Goal: Task Accomplishment & Management: Manage account settings

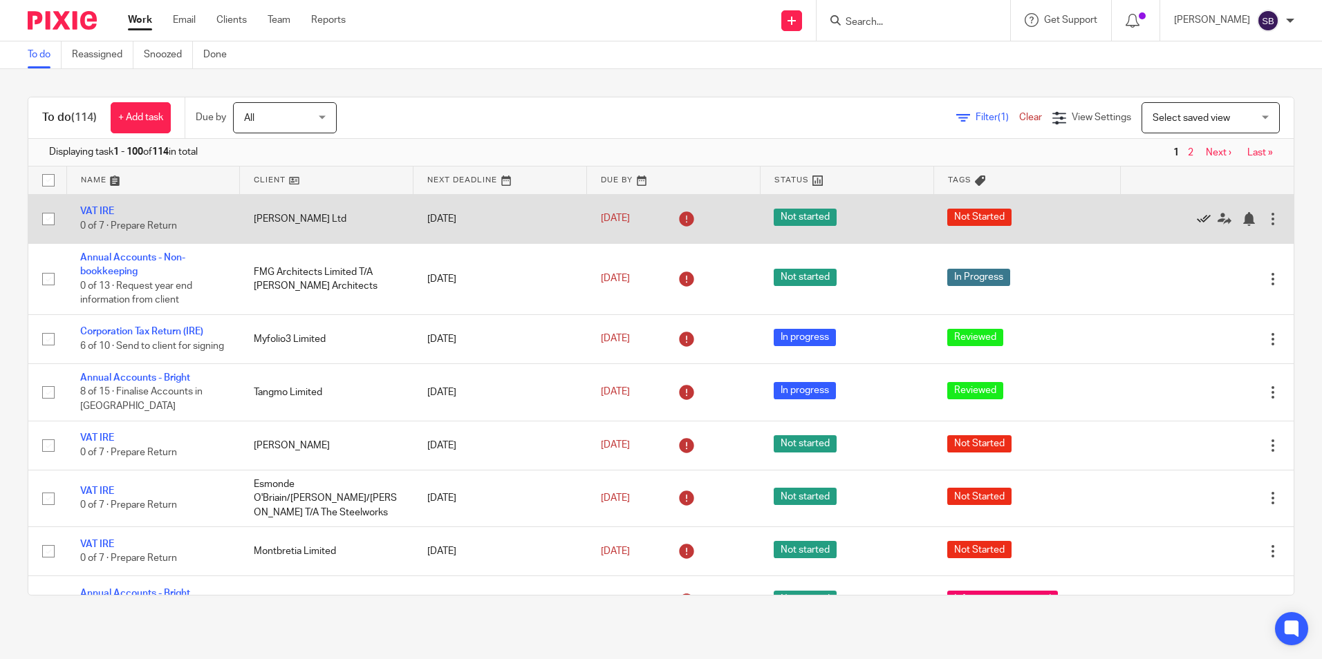
click at [1196, 214] on icon at bounding box center [1203, 219] width 14 height 14
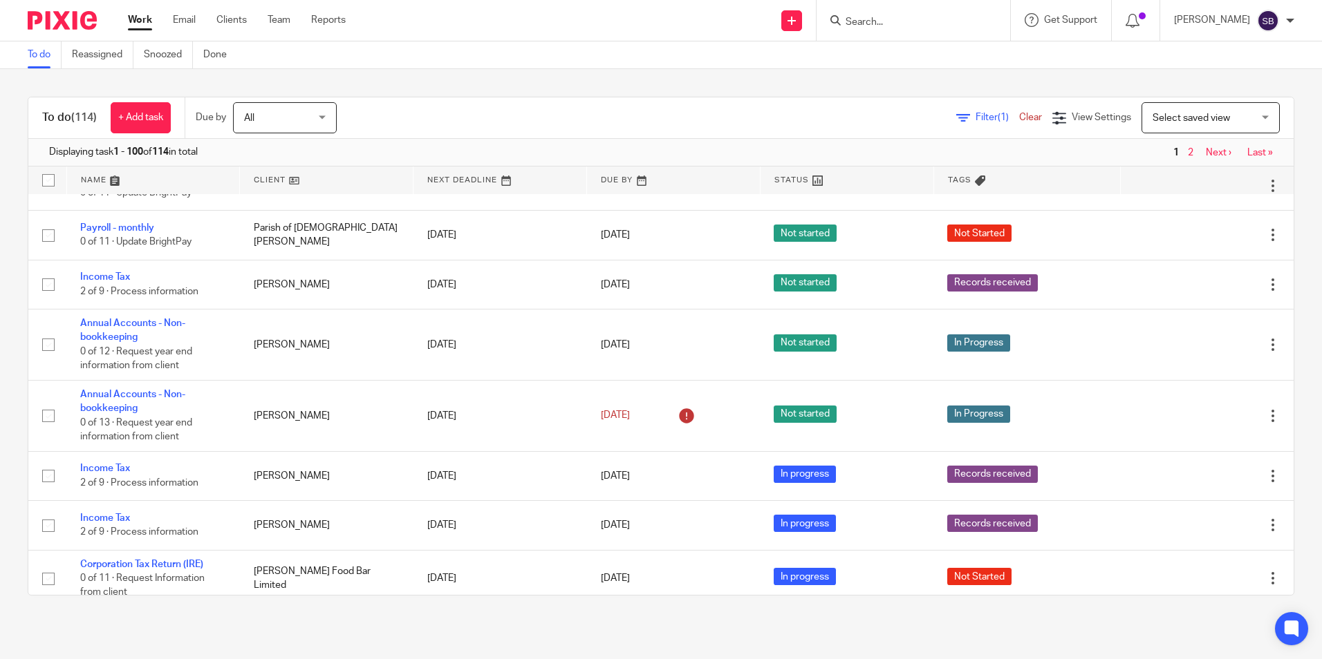
scroll to position [1566, 0]
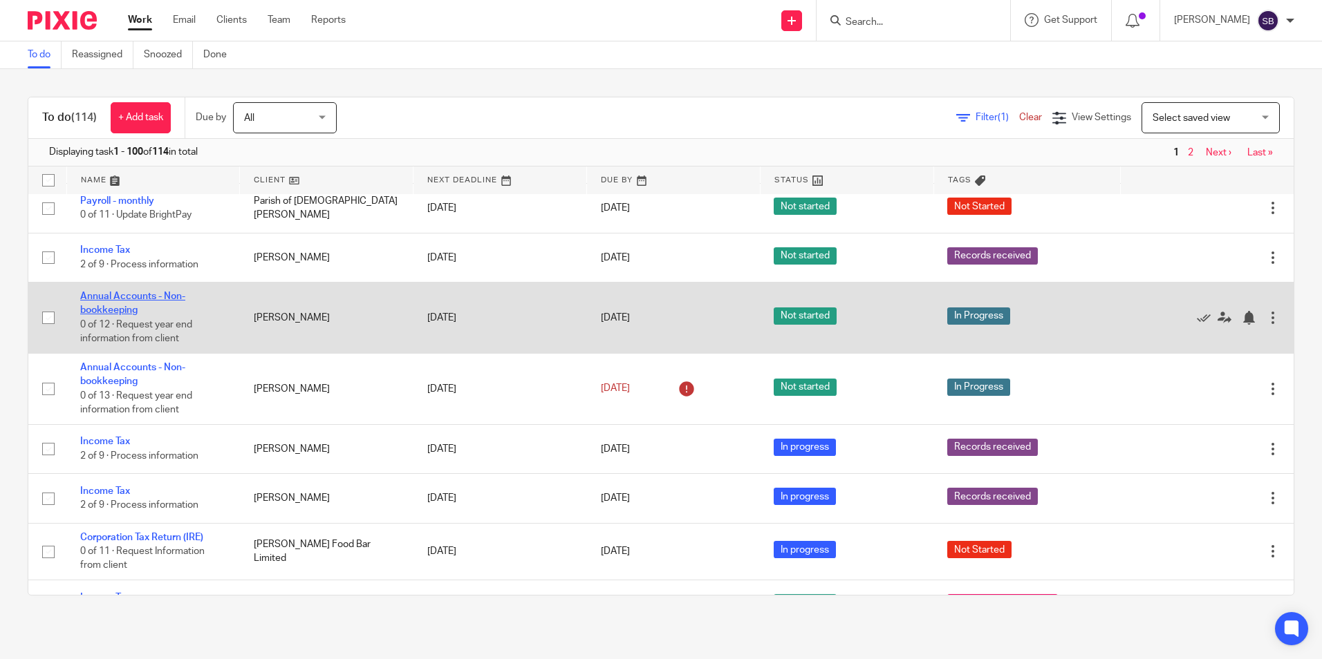
click at [133, 292] on link "Annual Accounts - Non-bookkeeping" at bounding box center [132, 304] width 105 height 24
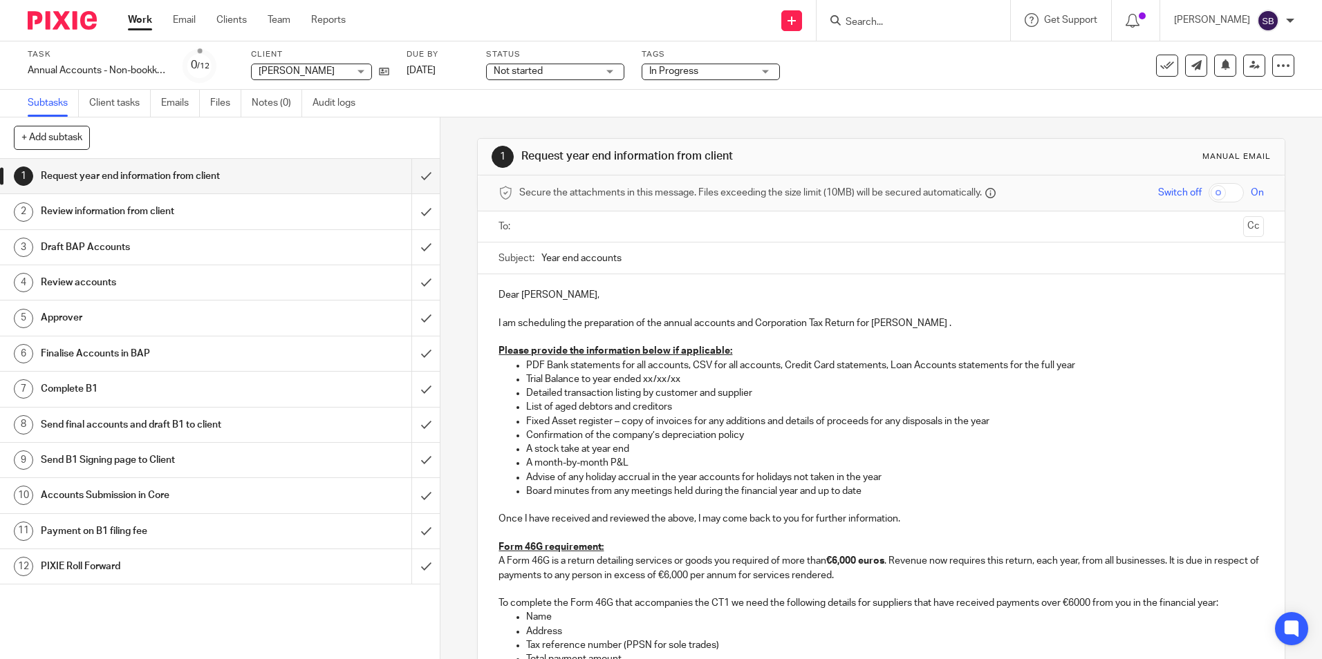
click at [476, 70] on div "Task Annual Accounts - Non-bookkeeping Save Annual Accounts - Non-bookkeeping 0…" at bounding box center [555, 65] width 1055 height 33
click at [469, 69] on link "[DATE]" at bounding box center [437, 71] width 62 height 15
click at [134, 23] on link "Work" at bounding box center [140, 20] width 24 height 14
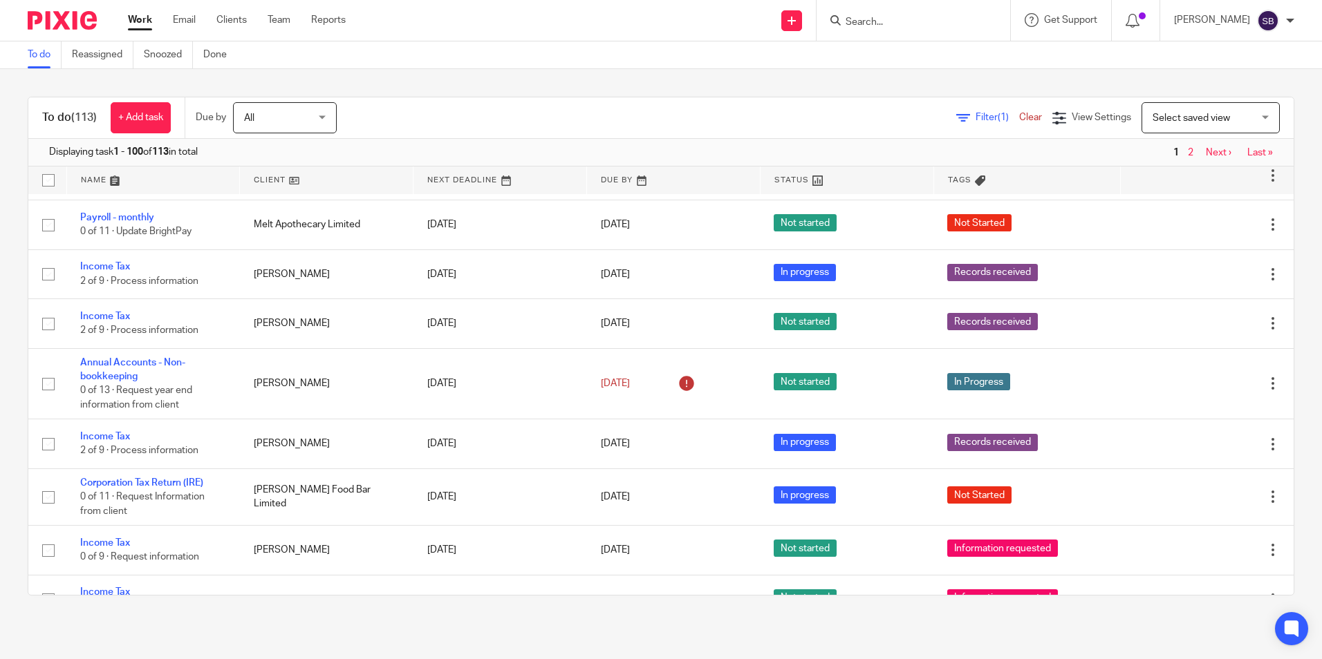
scroll to position [1585, 0]
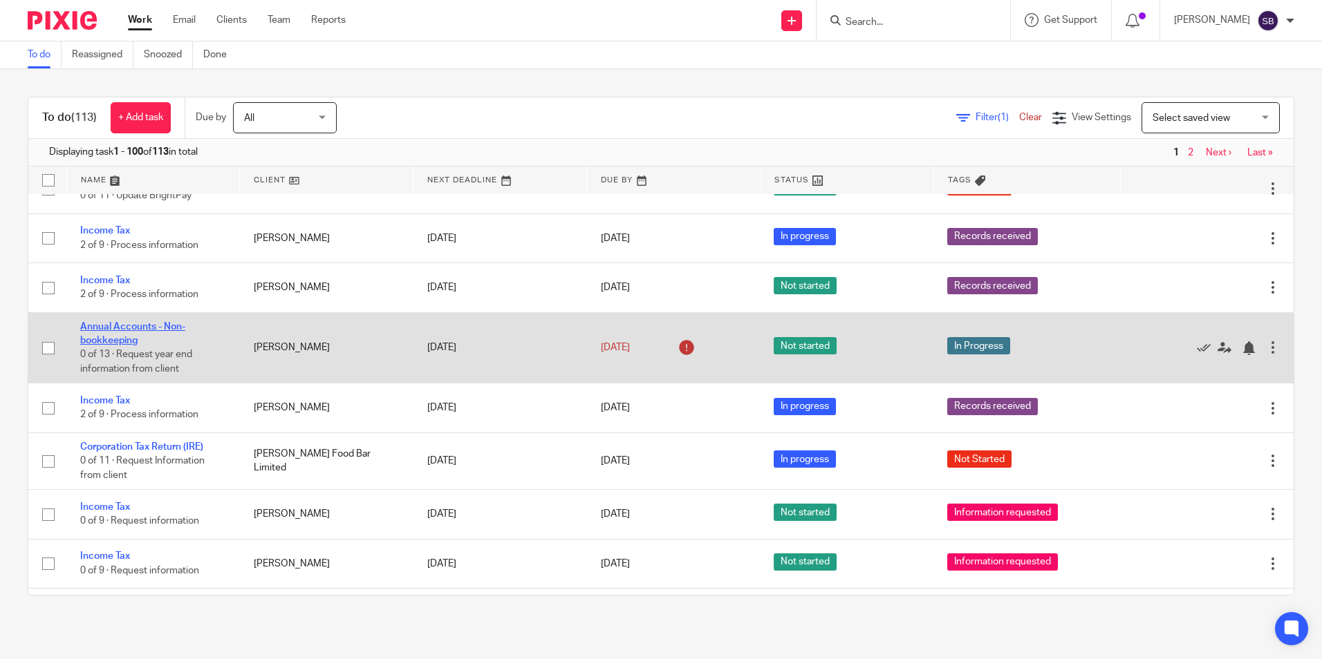
click at [140, 322] on link "Annual Accounts - Non-bookkeeping" at bounding box center [132, 334] width 105 height 24
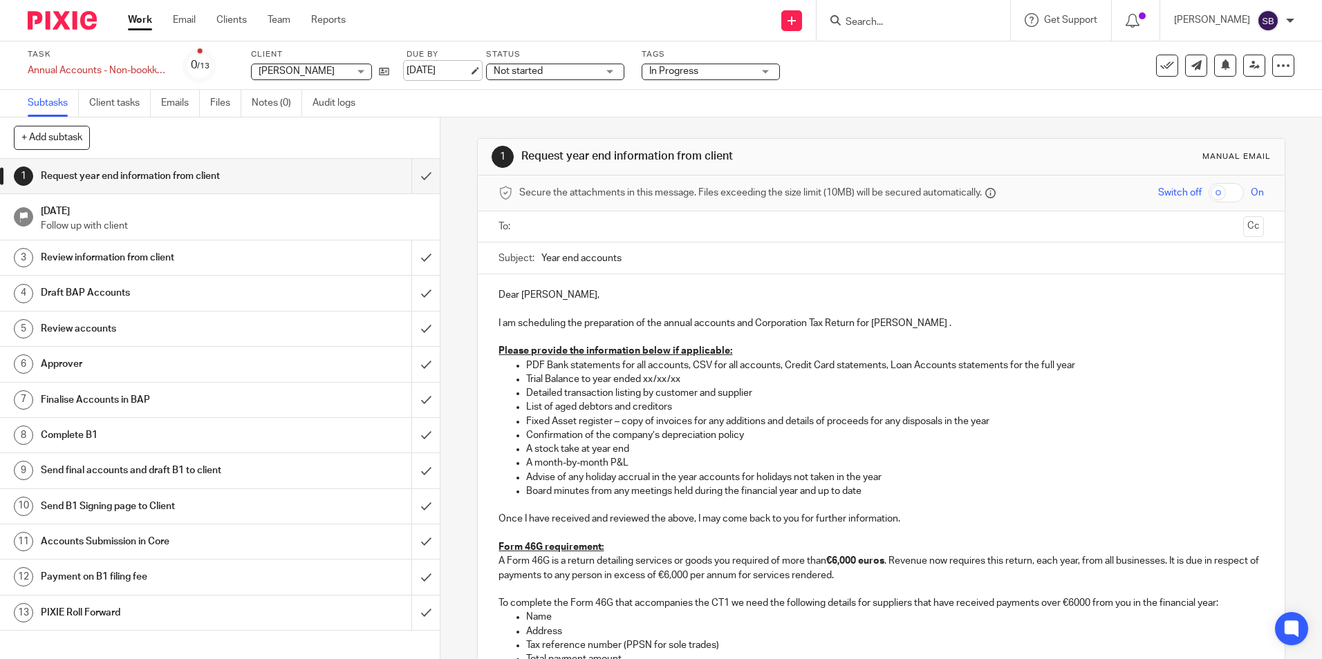
click at [469, 69] on link "[DATE]" at bounding box center [437, 71] width 62 height 15
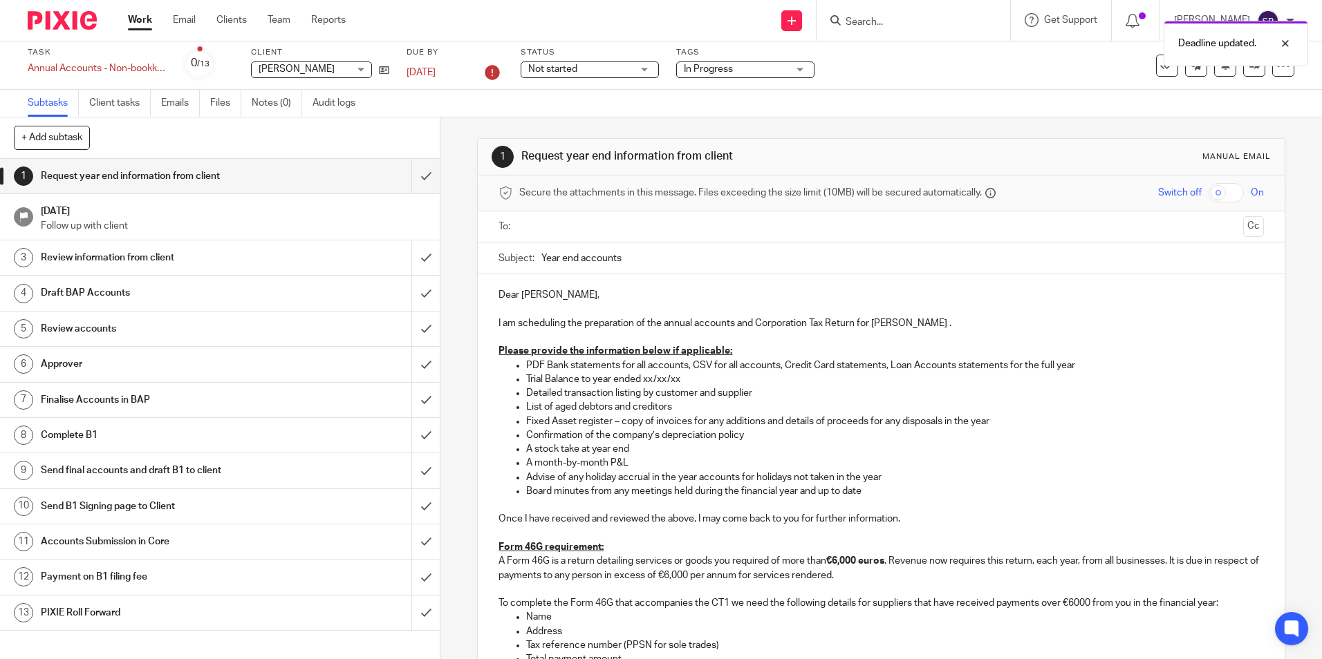
click at [648, 68] on div "Not started Not started" at bounding box center [589, 70] width 138 height 17
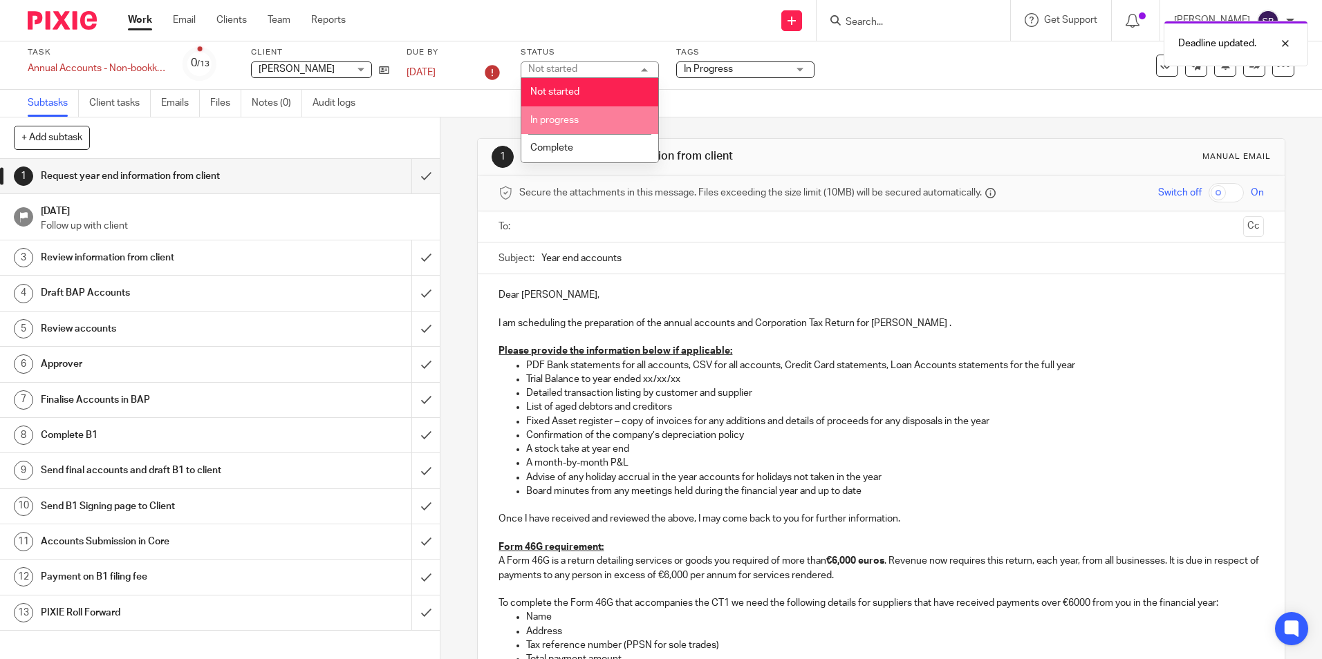
click at [579, 118] on span "In progress" at bounding box center [554, 120] width 48 height 10
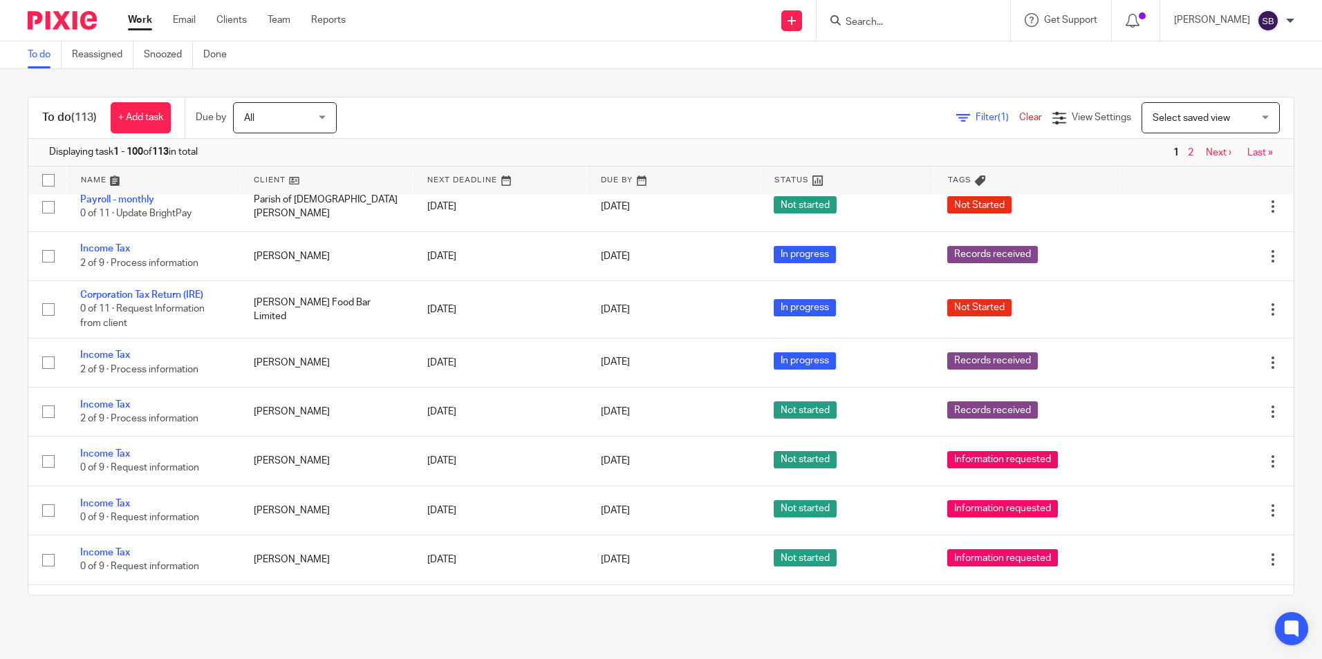
scroll to position [1585, 0]
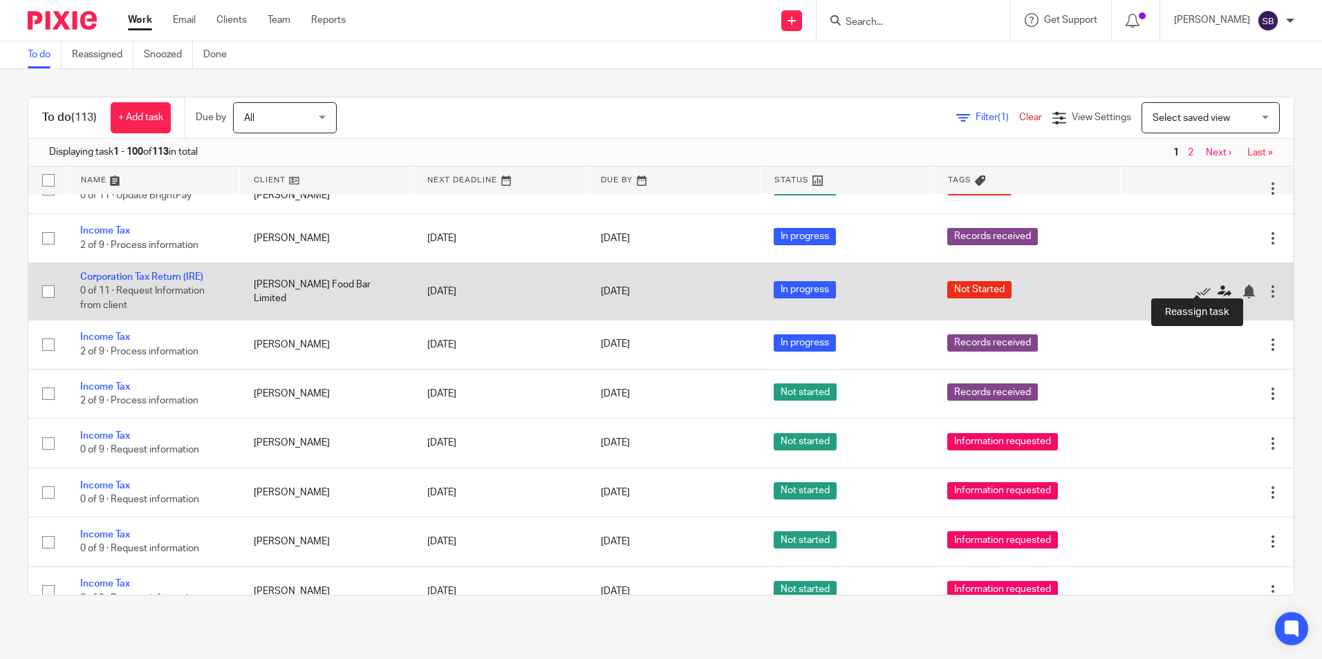
click at [1217, 285] on icon at bounding box center [1224, 292] width 14 height 14
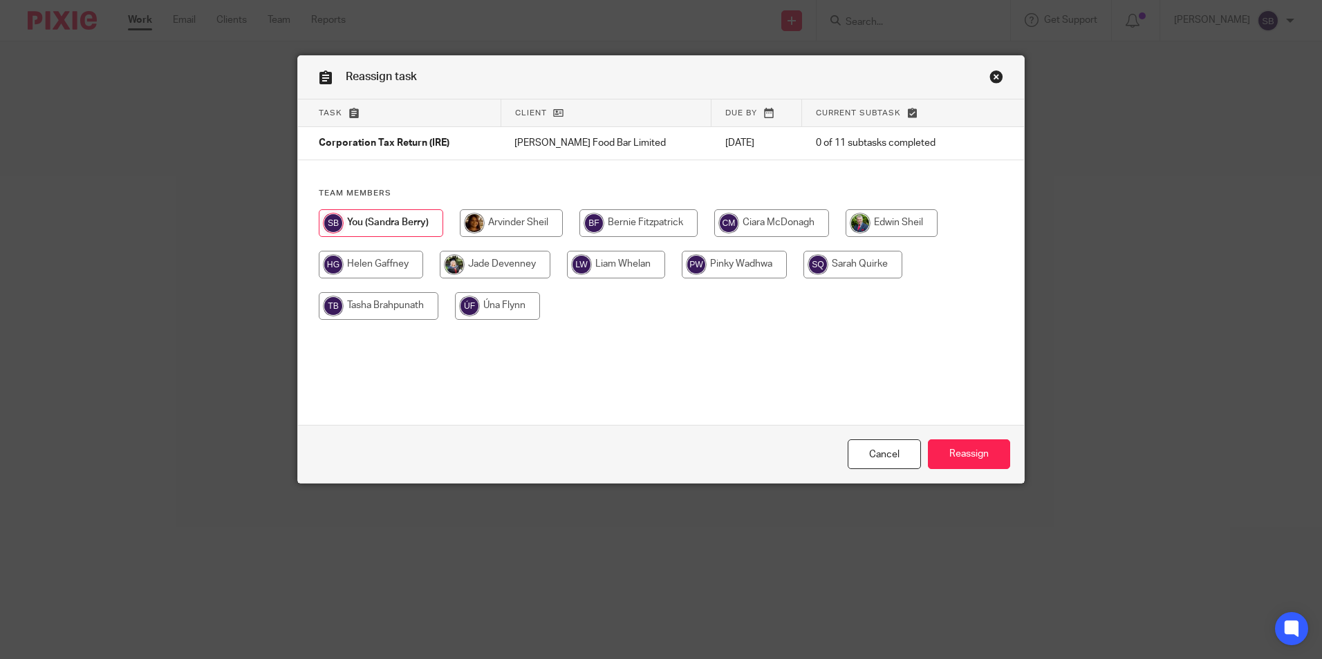
click at [628, 264] on input "radio" at bounding box center [616, 265] width 98 height 28
radio input "true"
click at [964, 455] on input "Reassign" at bounding box center [969, 455] width 82 height 30
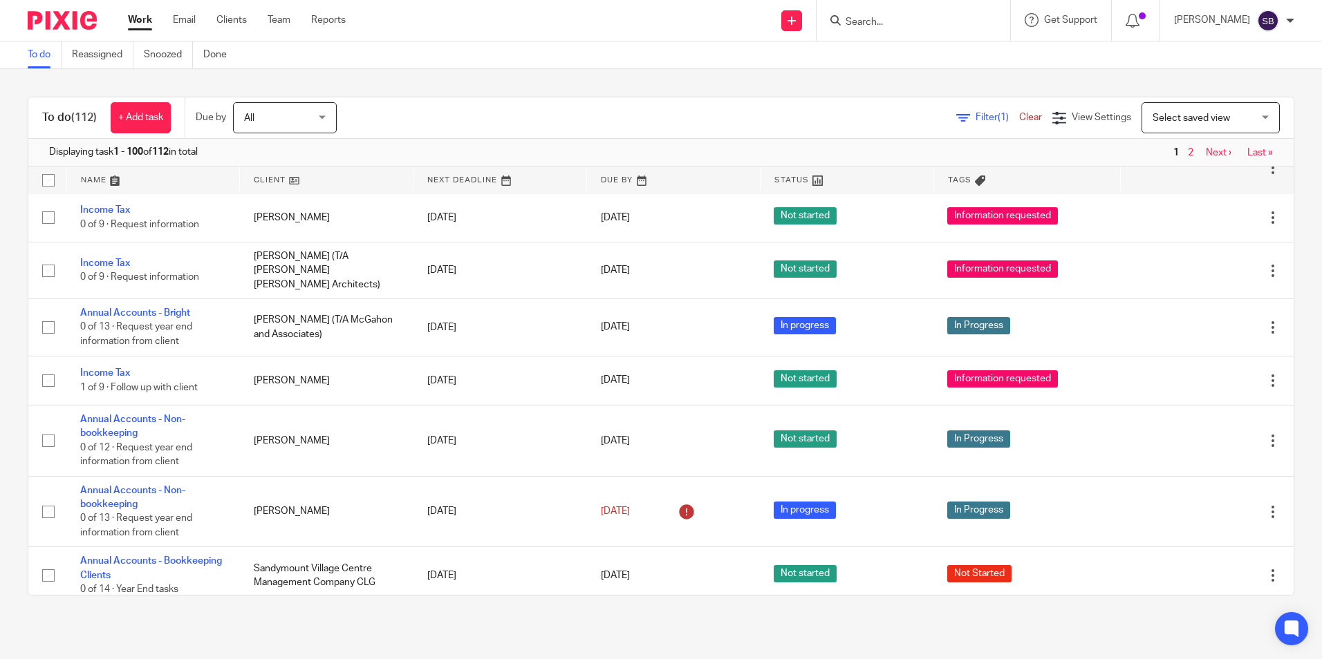
scroll to position [4127, 0]
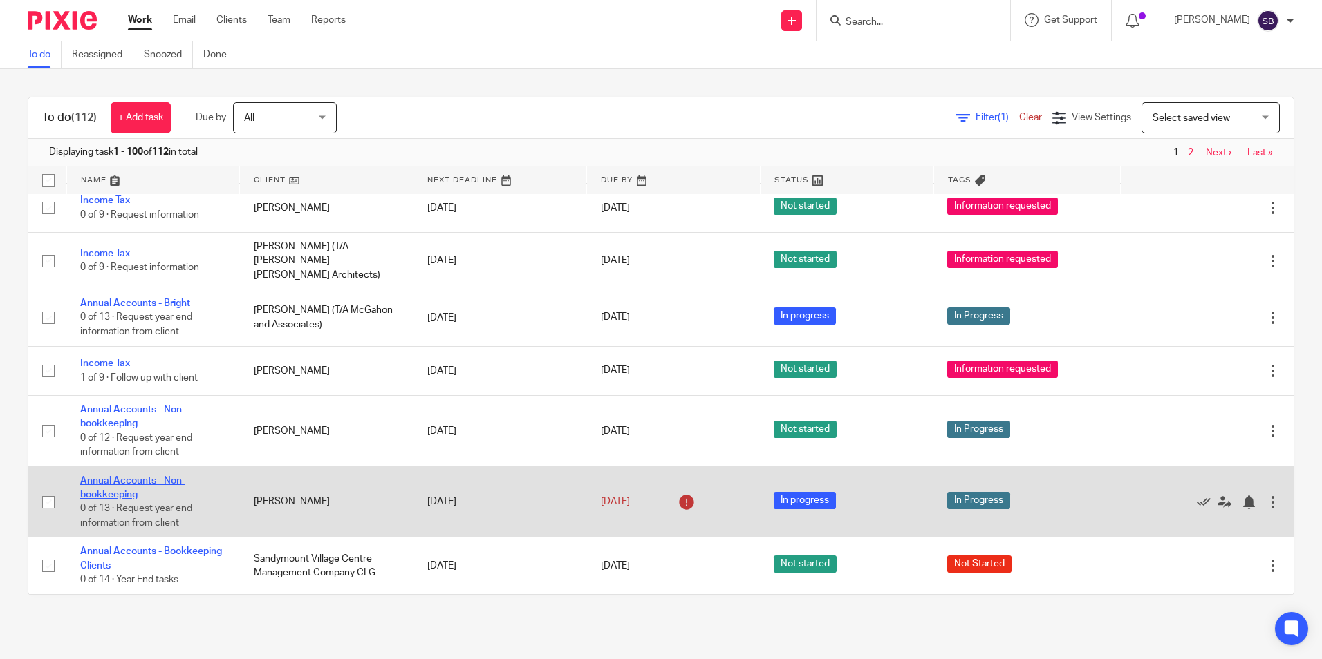
click at [153, 476] on link "Annual Accounts - Non-bookkeeping" at bounding box center [132, 488] width 105 height 24
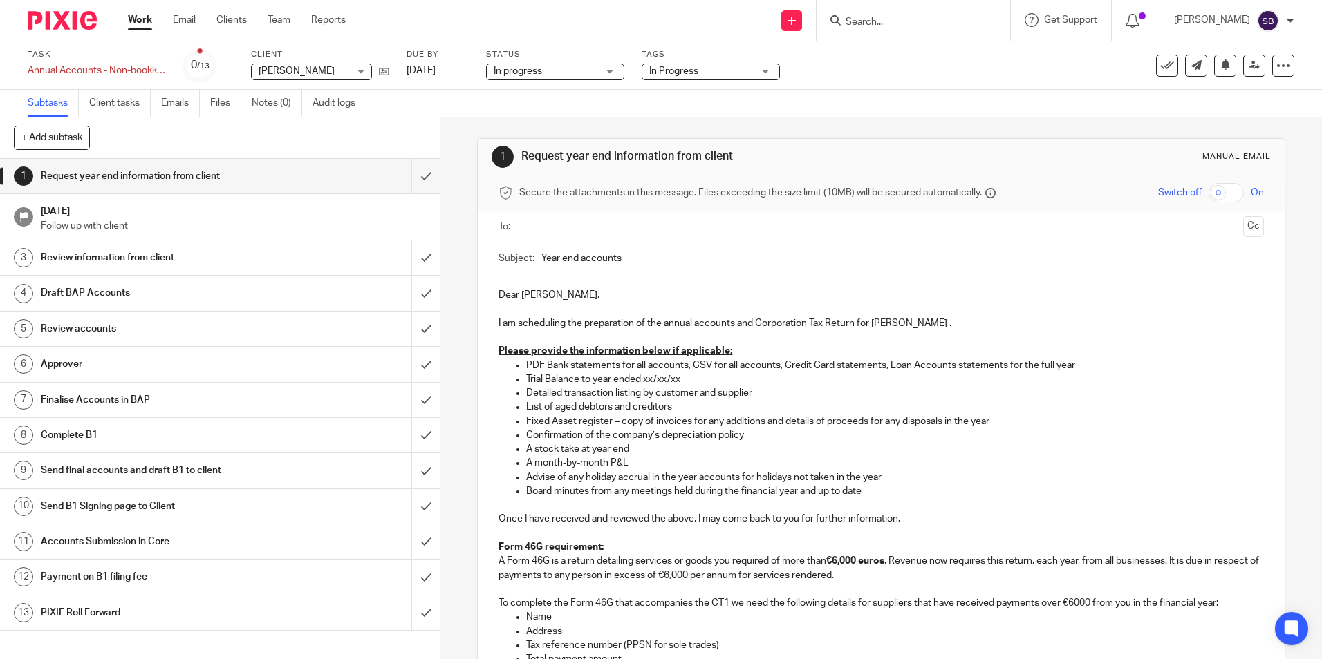
click at [81, 223] on p "Follow up with client" at bounding box center [234, 226] width 386 height 14
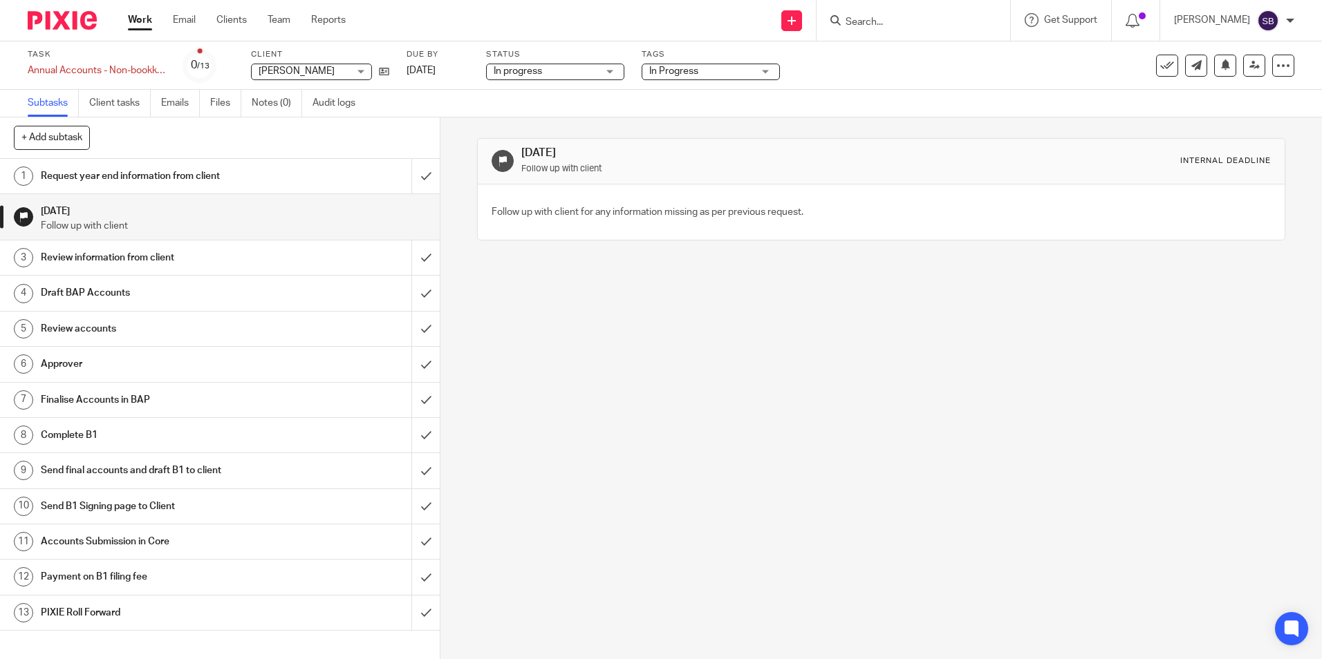
click at [574, 152] on h1 "[DATE]" at bounding box center [715, 153] width 389 height 15
click at [1276, 62] on icon at bounding box center [1283, 66] width 14 height 14
click at [1231, 121] on link "Advanced task editor" at bounding box center [1229, 121] width 91 height 10
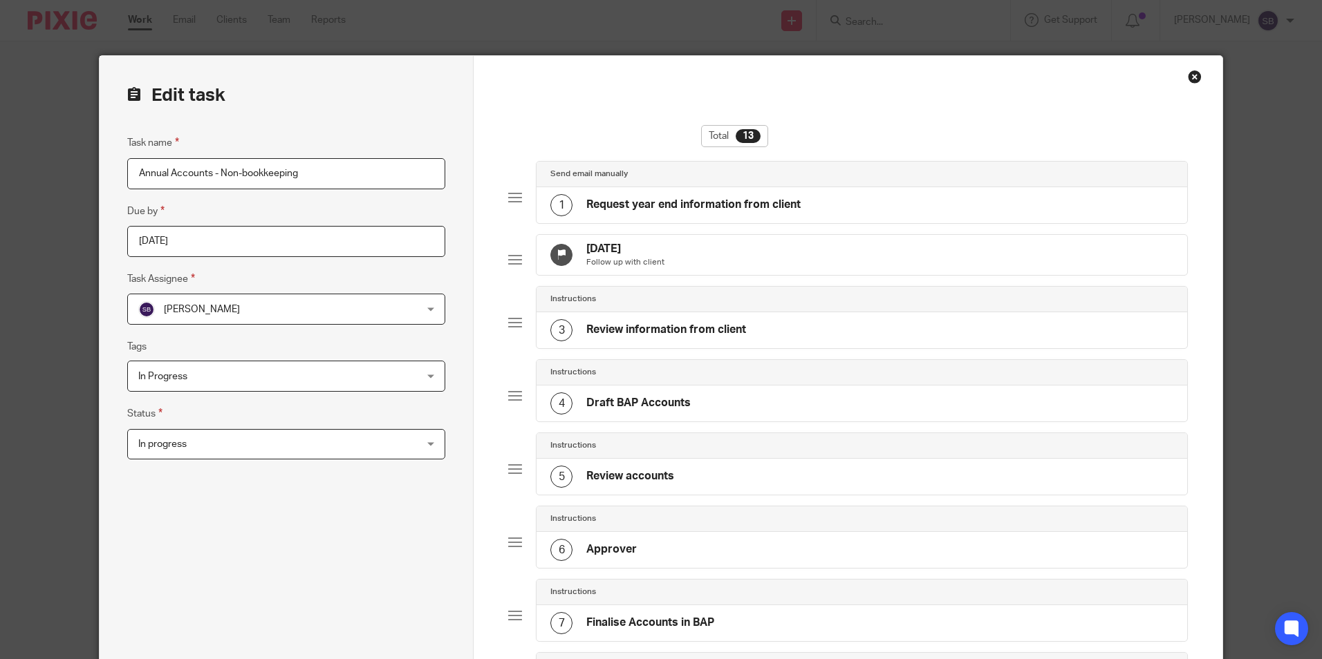
click at [630, 246] on h4 "[DATE]" at bounding box center [625, 249] width 78 height 15
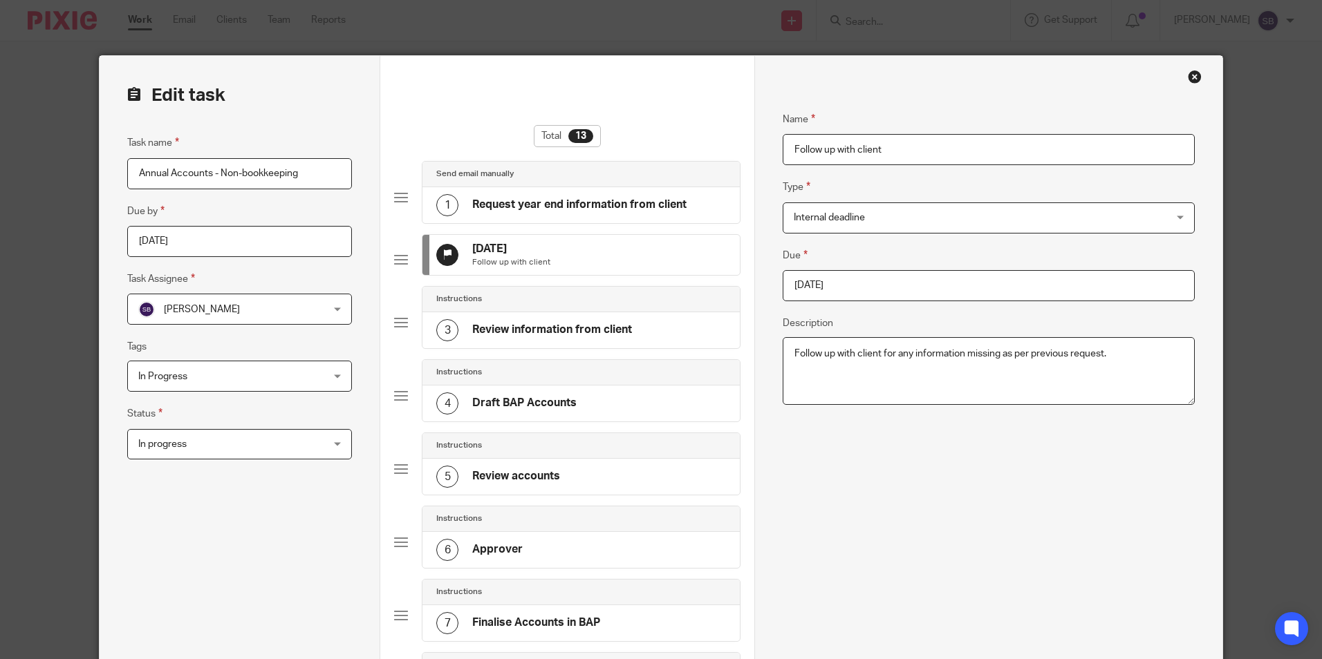
click at [854, 292] on input "[DATE]" at bounding box center [987, 285] width 411 height 31
click at [849, 290] on input "[DATE]" at bounding box center [987, 285] width 411 height 31
click at [851, 283] on input "[DATE]" at bounding box center [987, 285] width 411 height 31
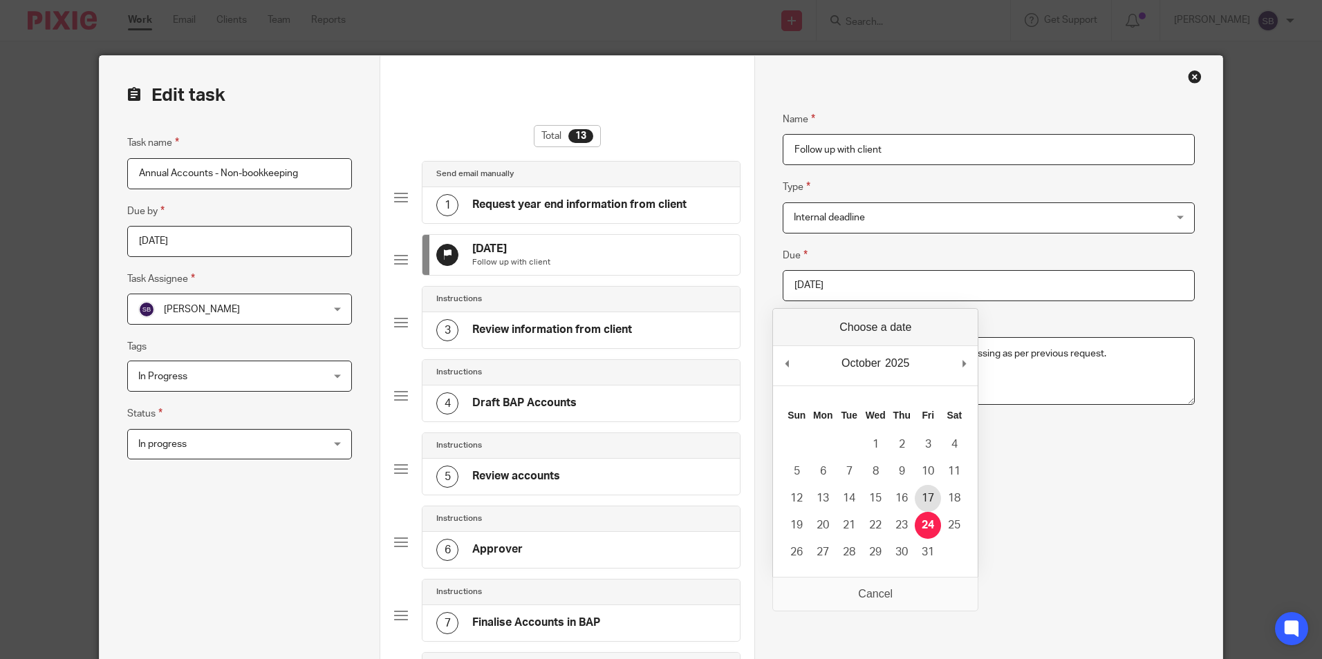
type input "[DATE]"
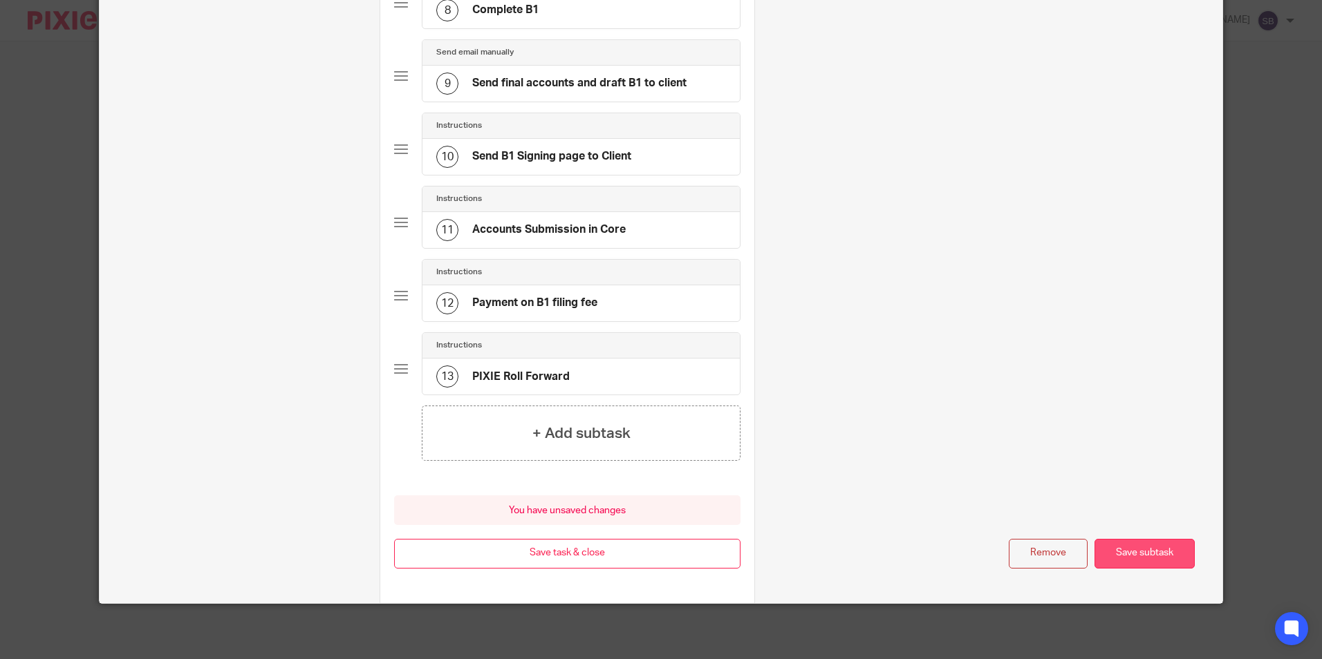
click at [1144, 556] on button "Save subtask" at bounding box center [1144, 554] width 100 height 30
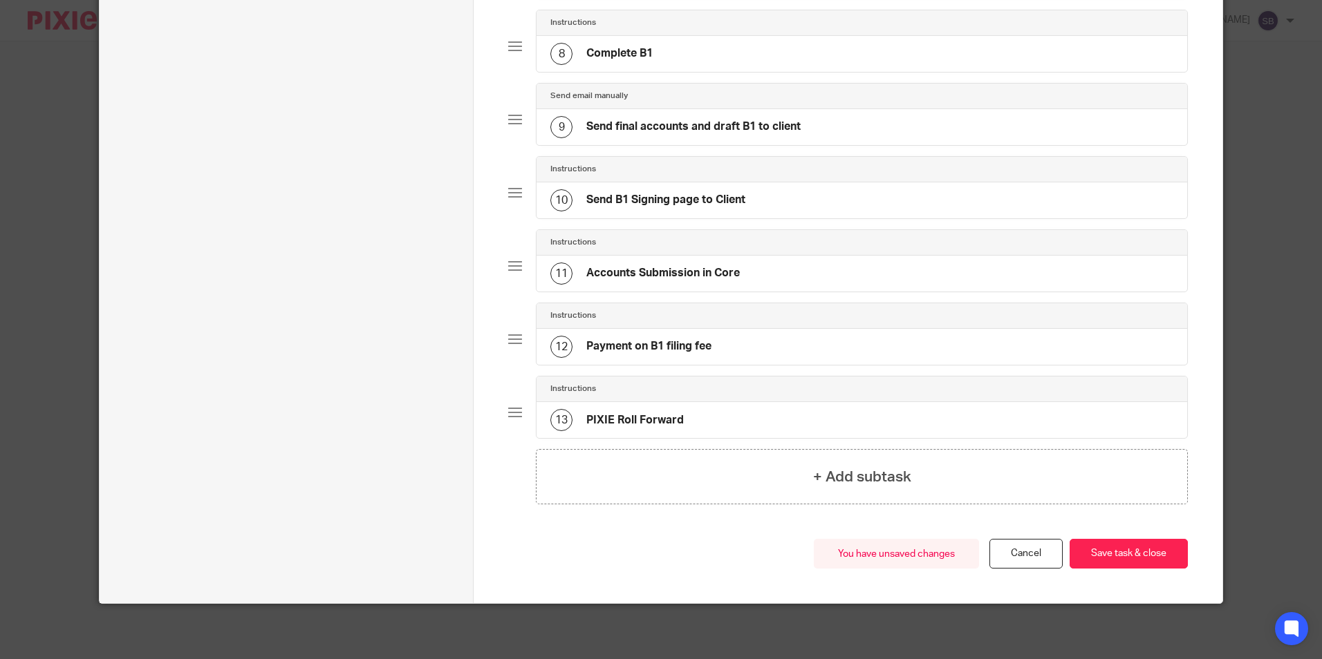
scroll to position [654, 0]
click at [1141, 547] on button "Save task & close" at bounding box center [1128, 554] width 118 height 30
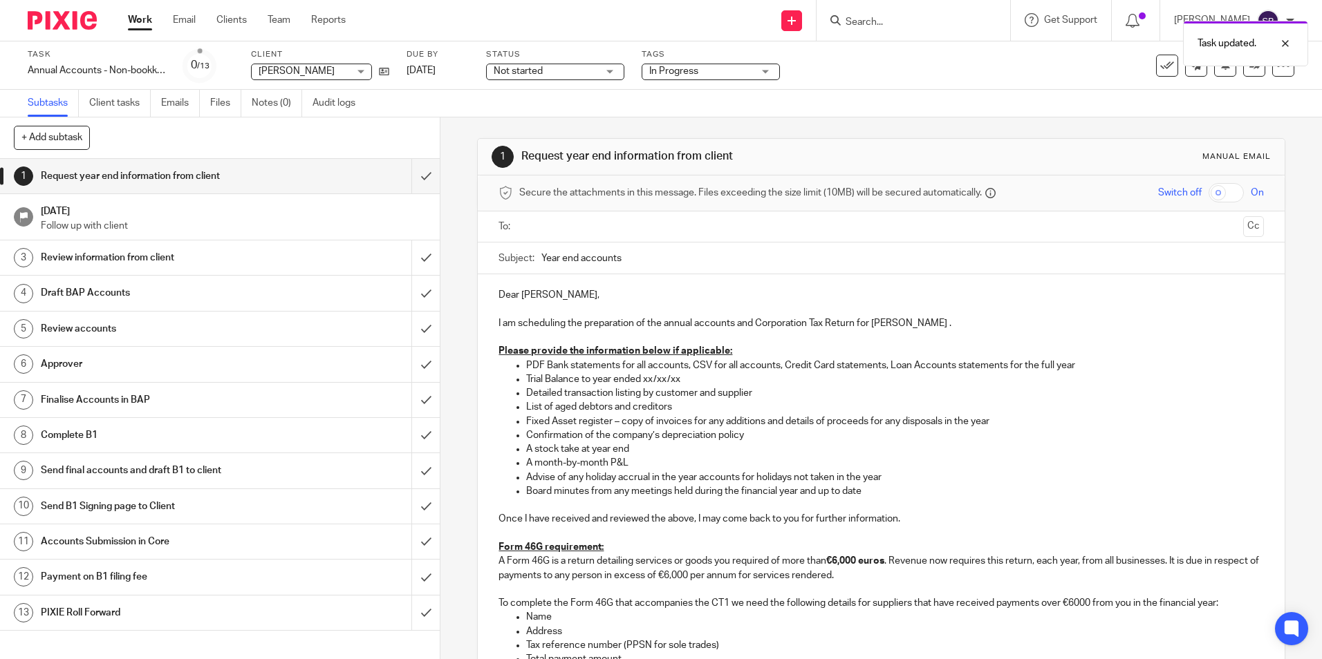
click at [137, 20] on link "Work" at bounding box center [140, 20] width 24 height 14
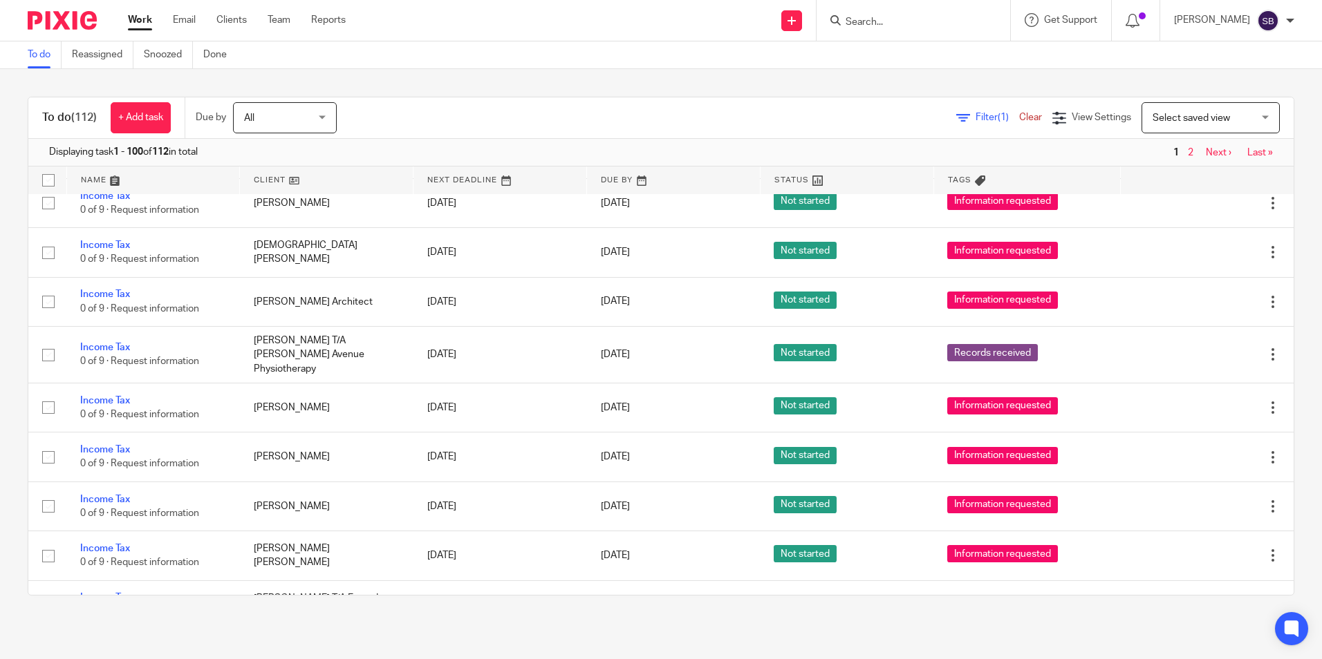
scroll to position [2230, 0]
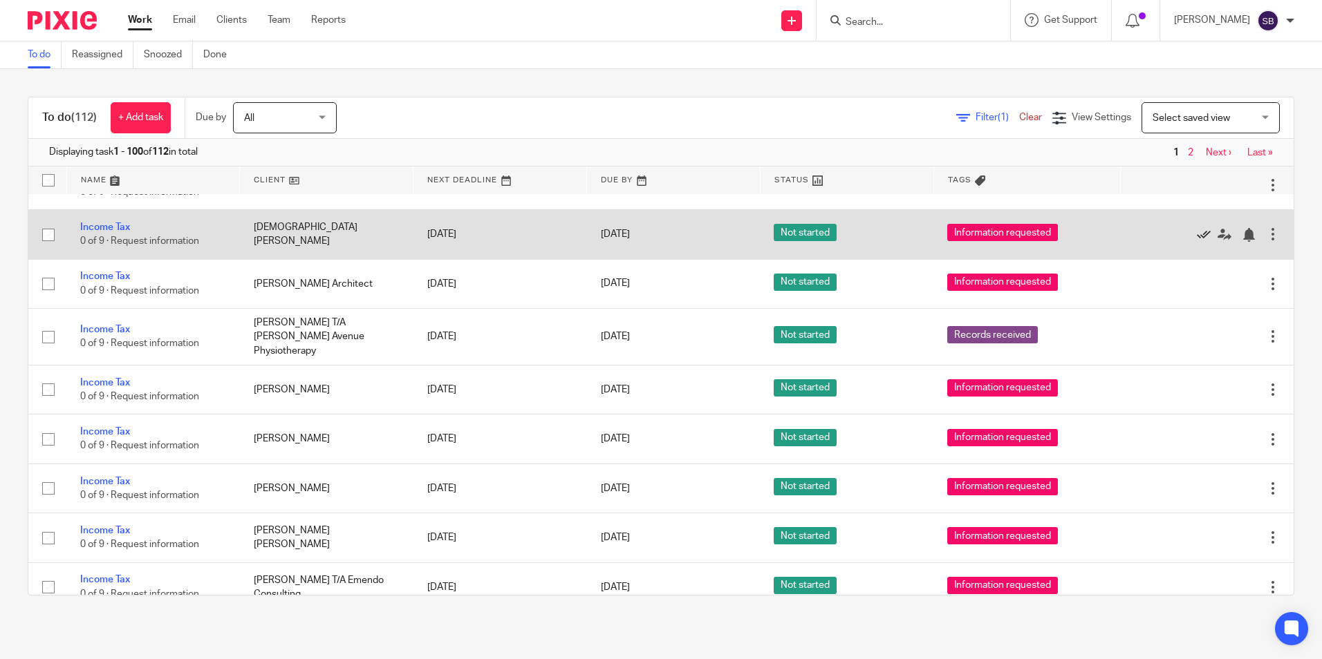
click at [1196, 228] on icon at bounding box center [1203, 235] width 14 height 14
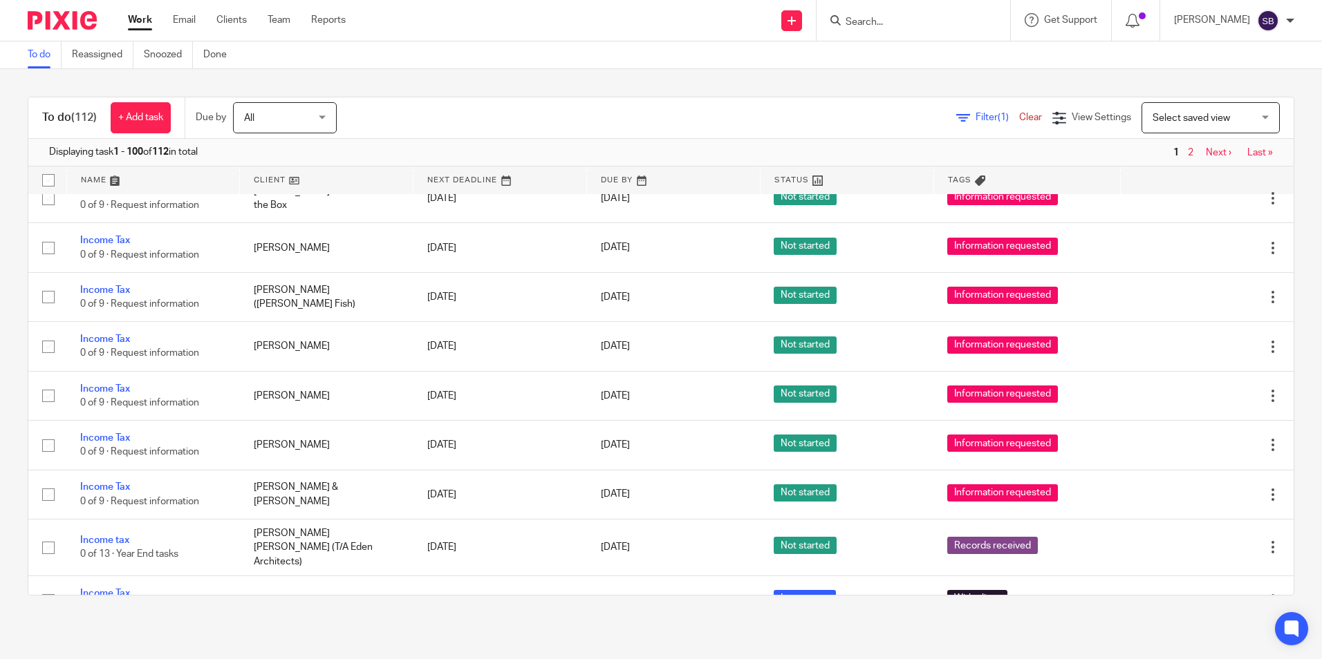
scroll to position [2686, 0]
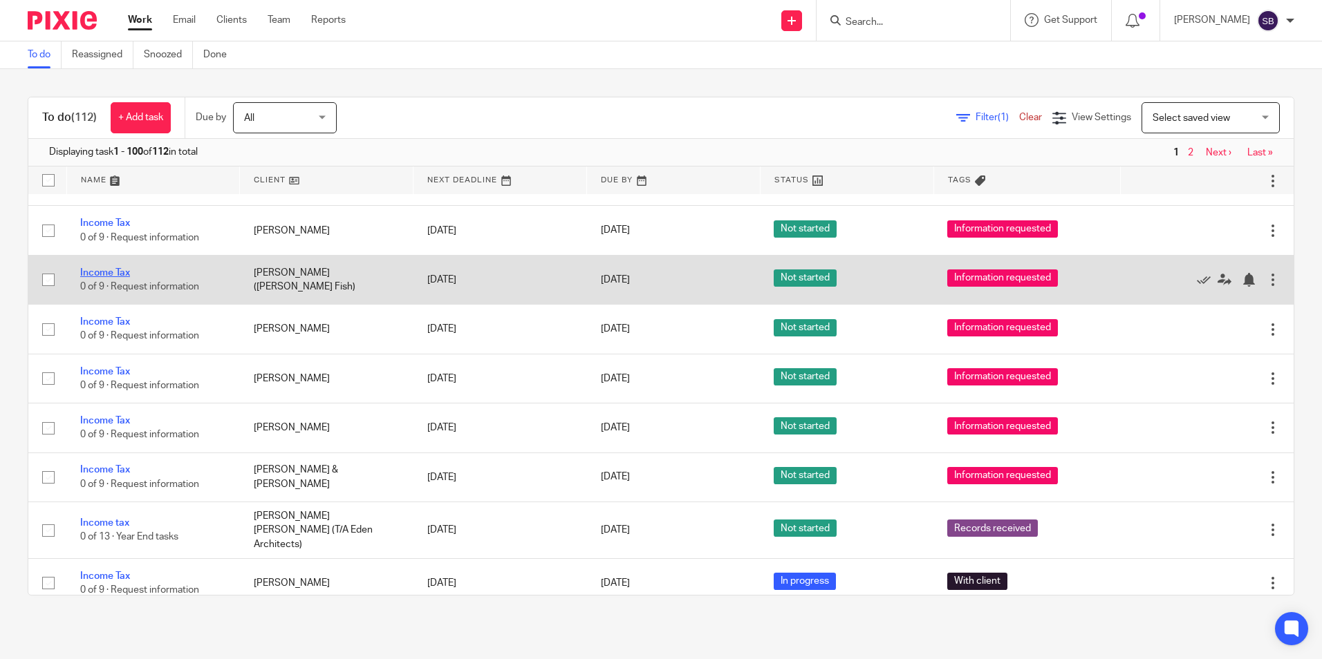
click at [116, 268] on link "Income Tax" at bounding box center [105, 273] width 50 height 10
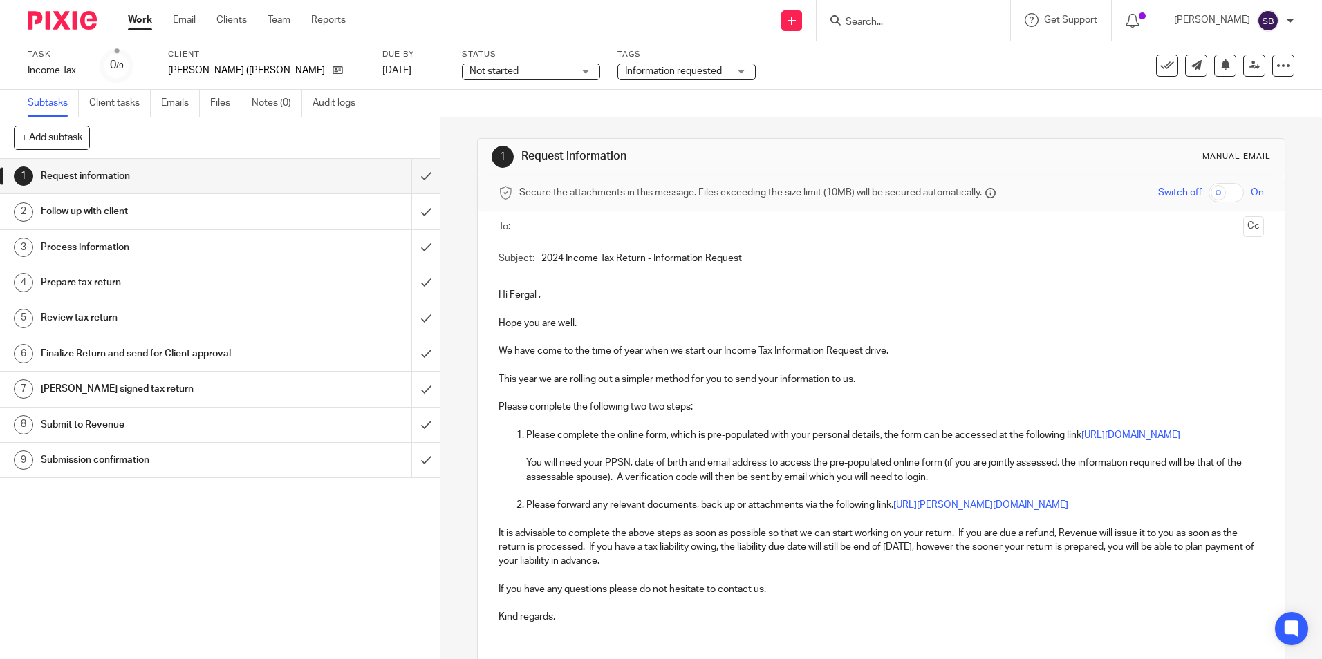
click at [397, 68] on div "Task Income Tax Save Income Tax 0 /9 Client [PERSON_NAME] ([PERSON_NAME] Fish) …" at bounding box center [555, 65] width 1055 height 33
click at [397, 66] on div "Task Income Tax Save Income Tax 0 /9 Client [PERSON_NAME] ([PERSON_NAME] Fish) …" at bounding box center [555, 65] width 1055 height 33
click at [388, 69] on link "[DATE]" at bounding box center [413, 71] width 62 height 15
click at [530, 72] on div "Not started Not started" at bounding box center [531, 72] width 138 height 17
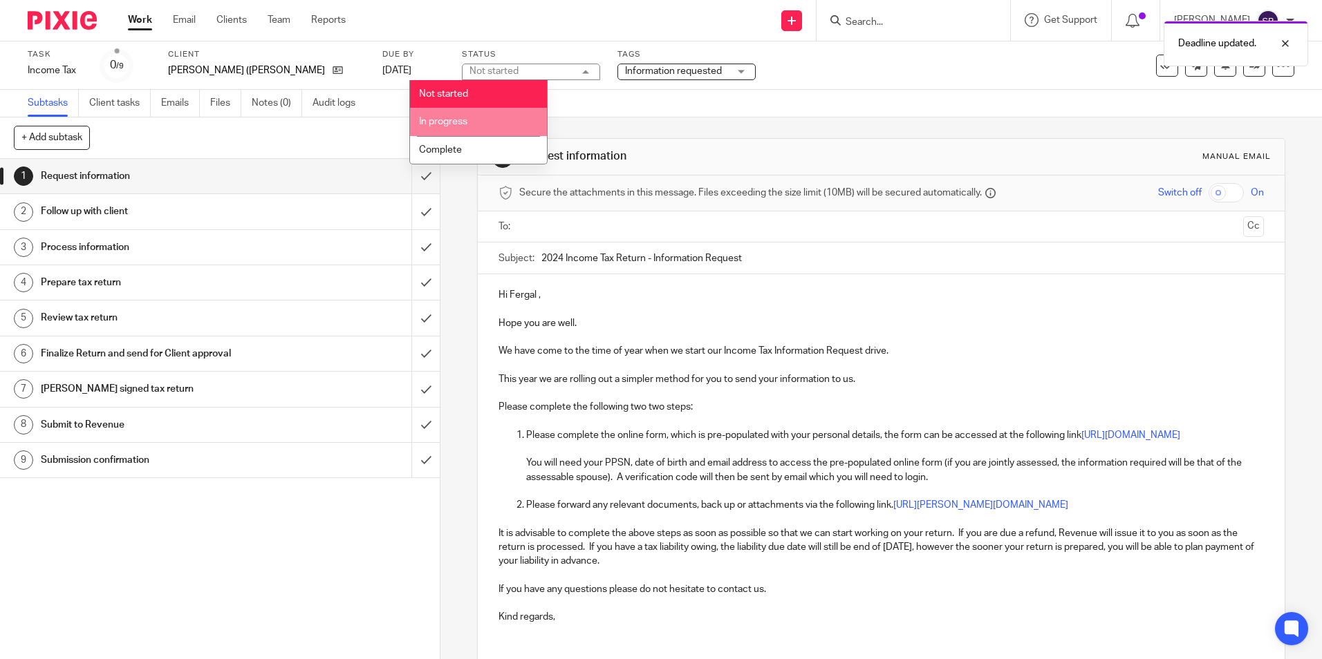
click at [478, 114] on li "In progress" at bounding box center [478, 122] width 137 height 28
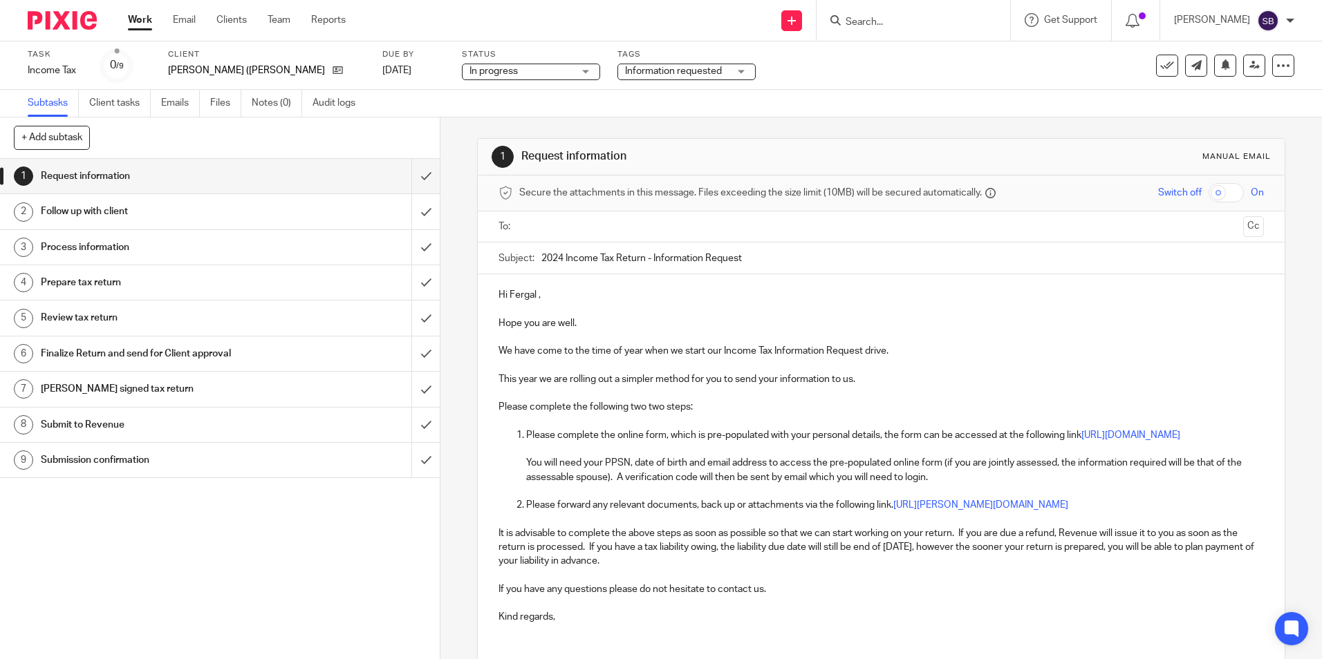
click at [691, 70] on div "Information requested" at bounding box center [686, 72] width 138 height 17
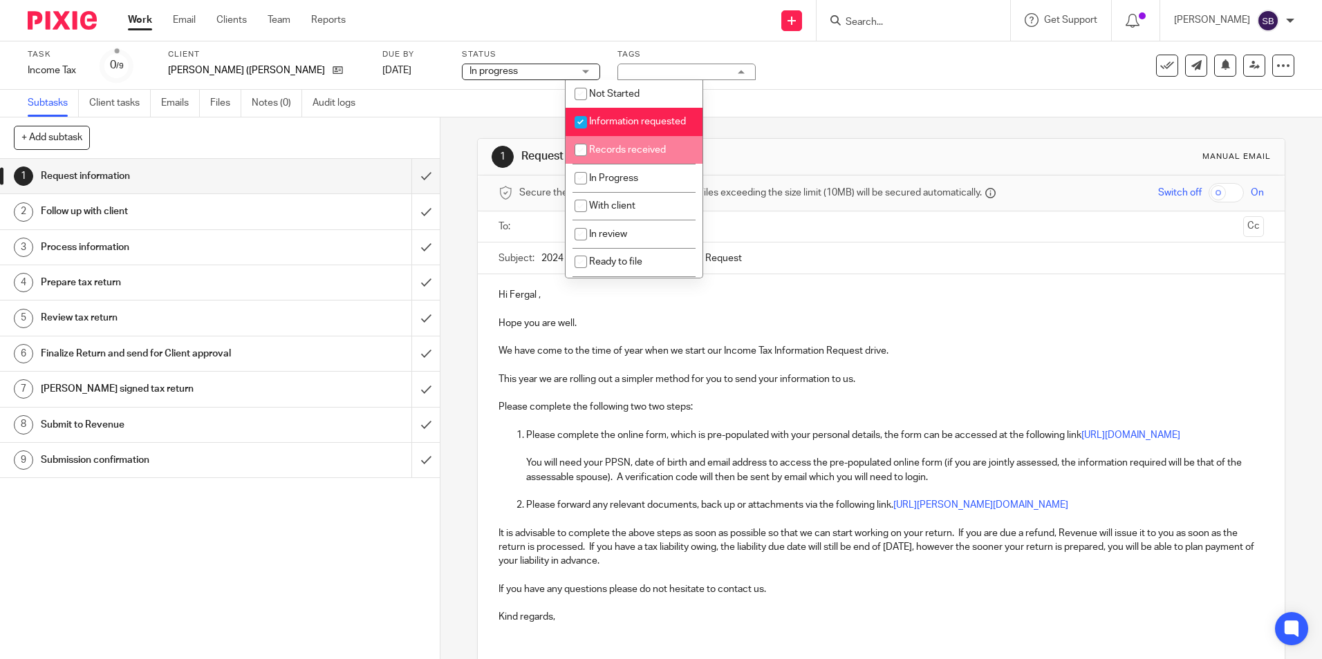
click at [588, 160] on input "checkbox" at bounding box center [580, 150] width 26 height 26
checkbox input "true"
click at [580, 122] on input "checkbox" at bounding box center [580, 122] width 26 height 26
checkbox input "false"
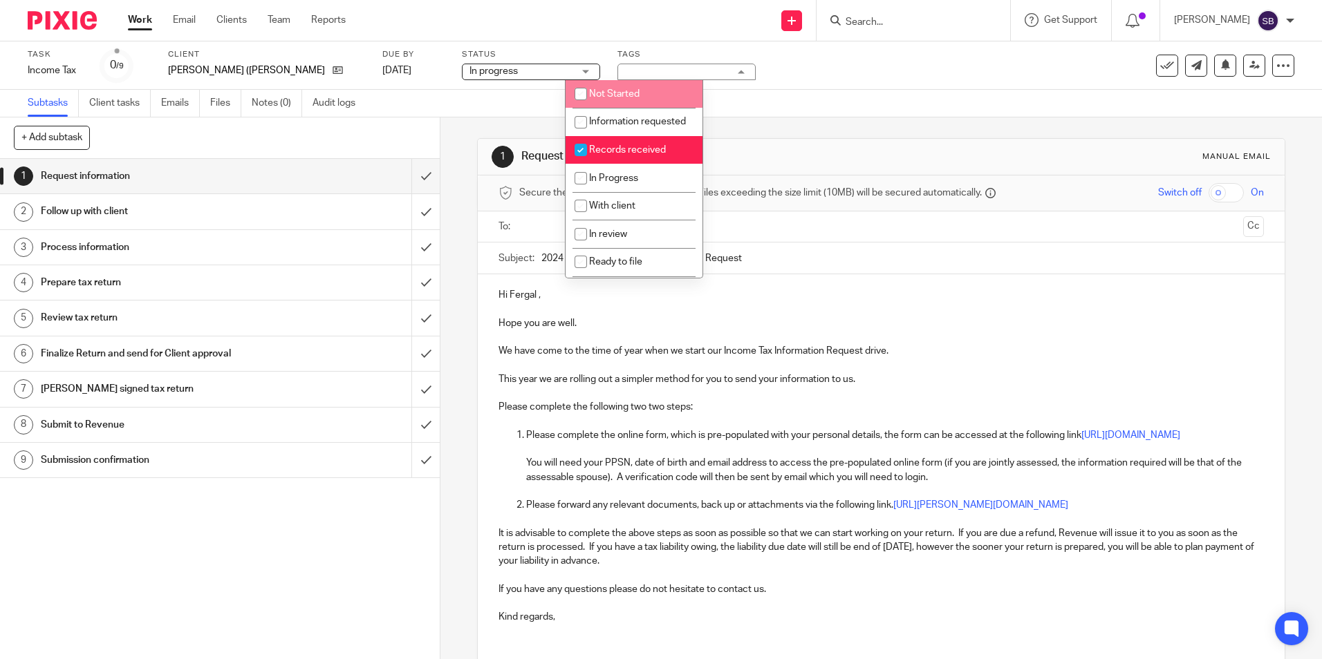
click at [140, 15] on link "Work" at bounding box center [140, 20] width 24 height 14
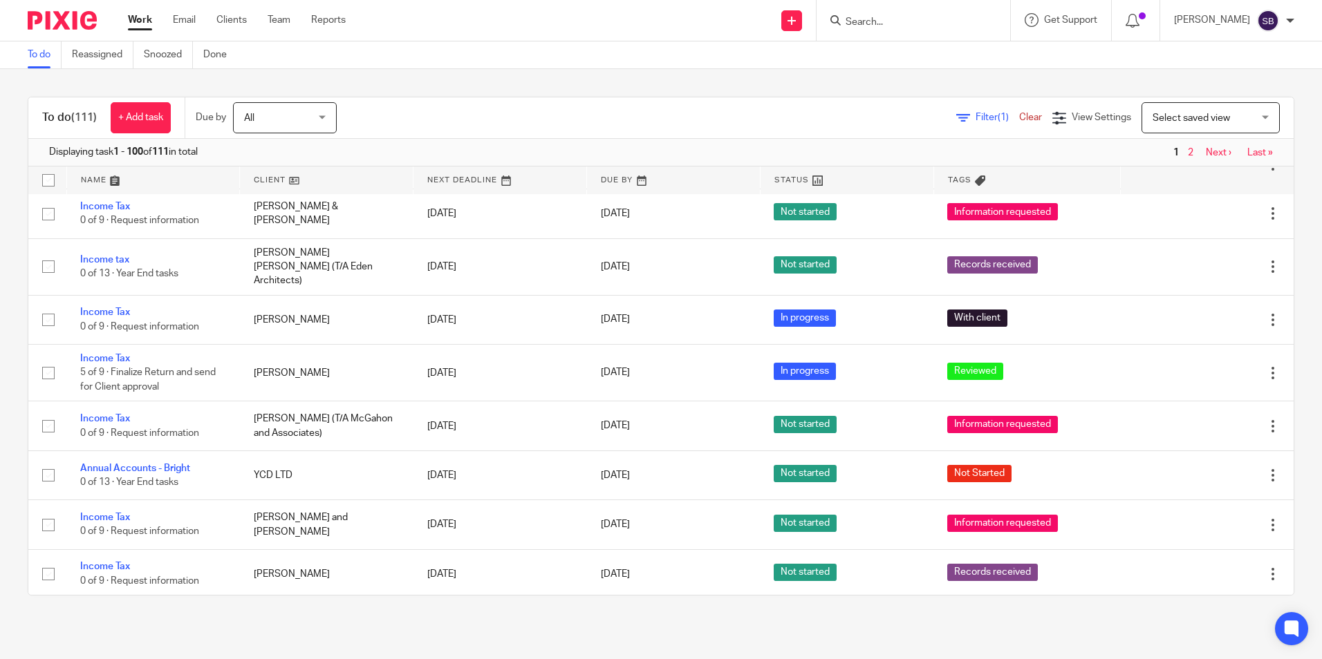
scroll to position [2917, 0]
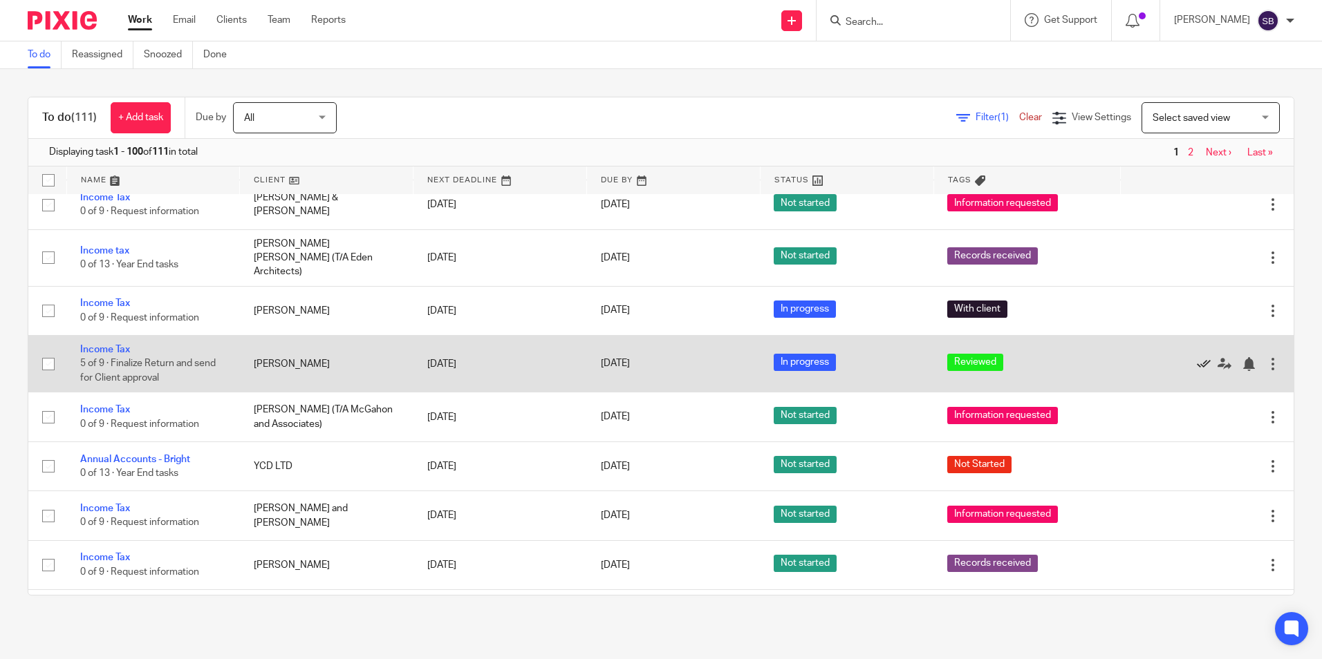
click at [1196, 357] on icon at bounding box center [1203, 364] width 14 height 14
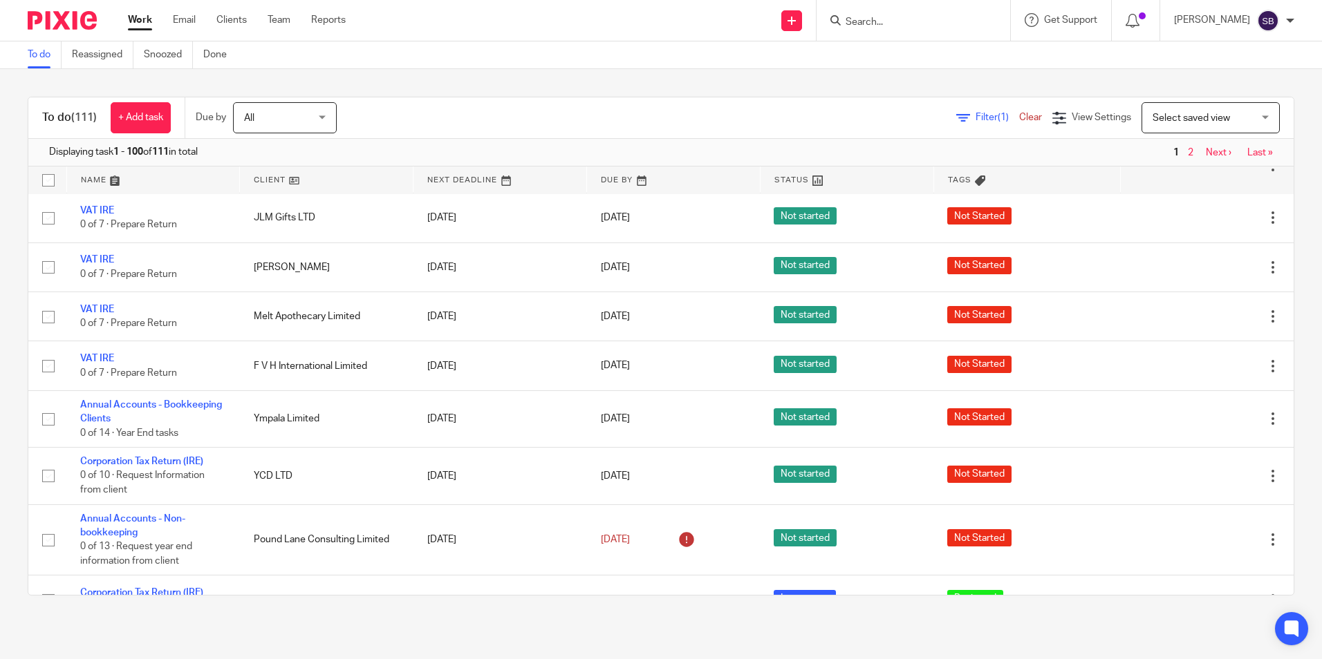
scroll to position [4693, 0]
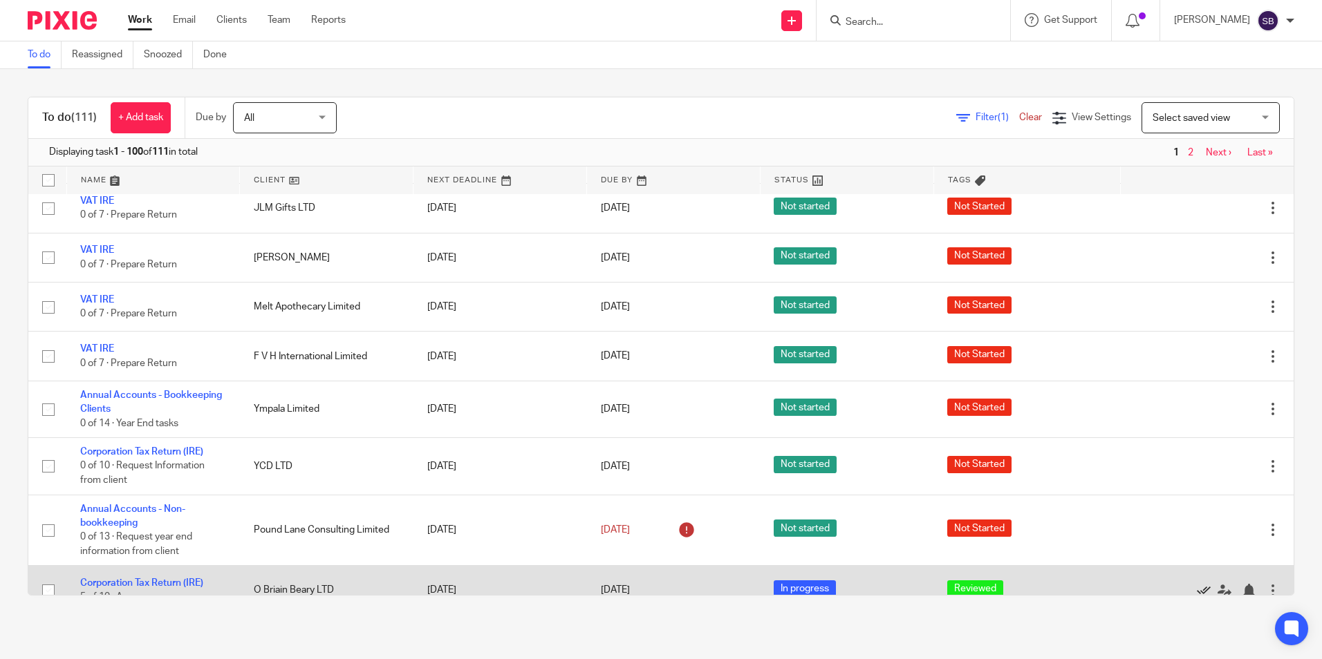
click at [1196, 584] on icon at bounding box center [1203, 591] width 14 height 14
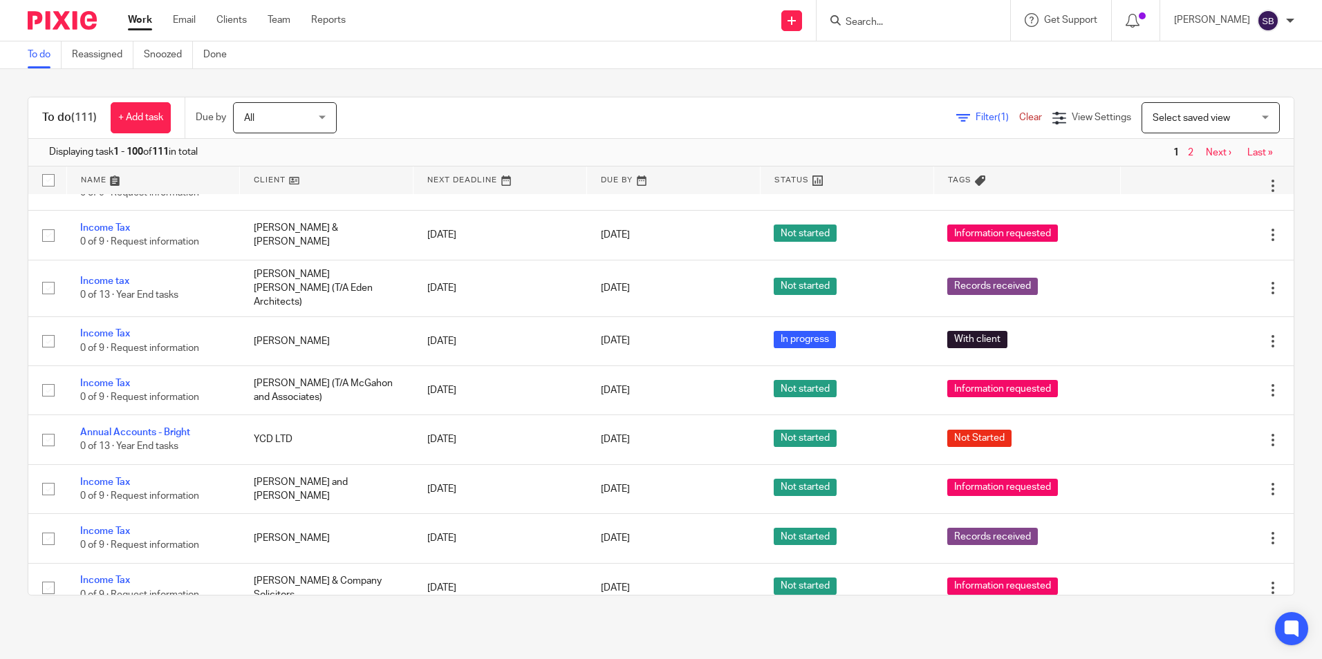
scroll to position [0, 0]
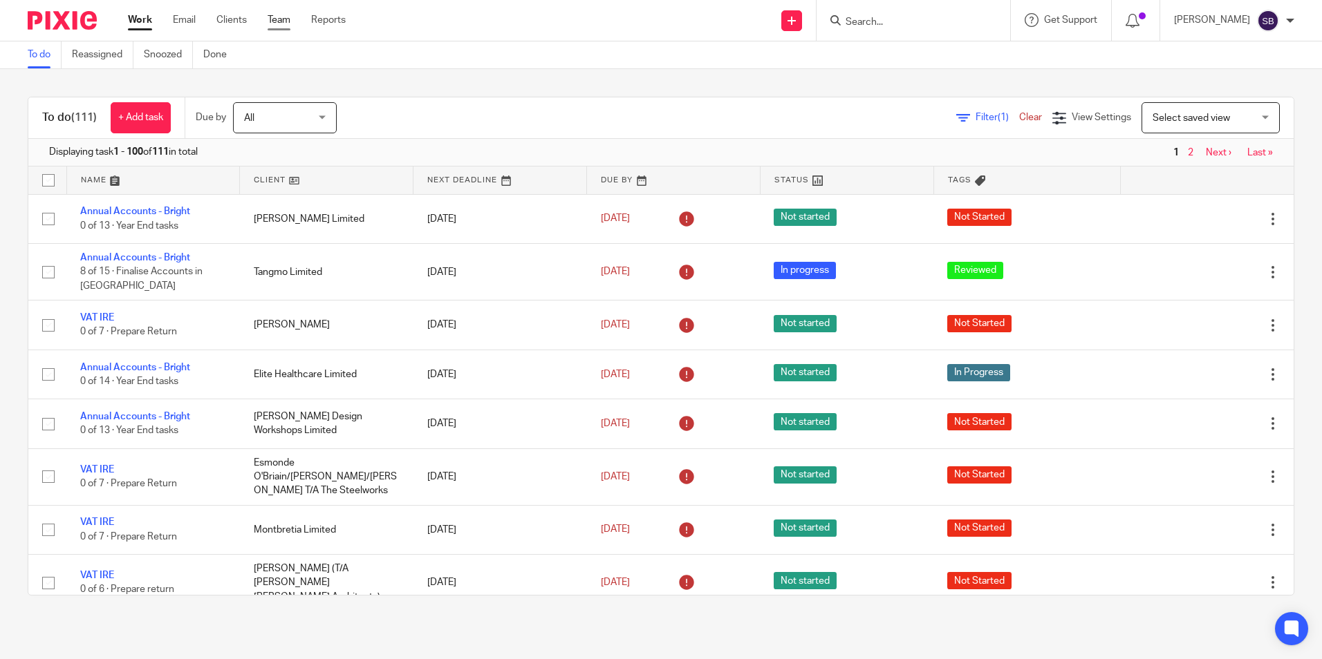
click at [274, 15] on link "Team" at bounding box center [278, 20] width 23 height 14
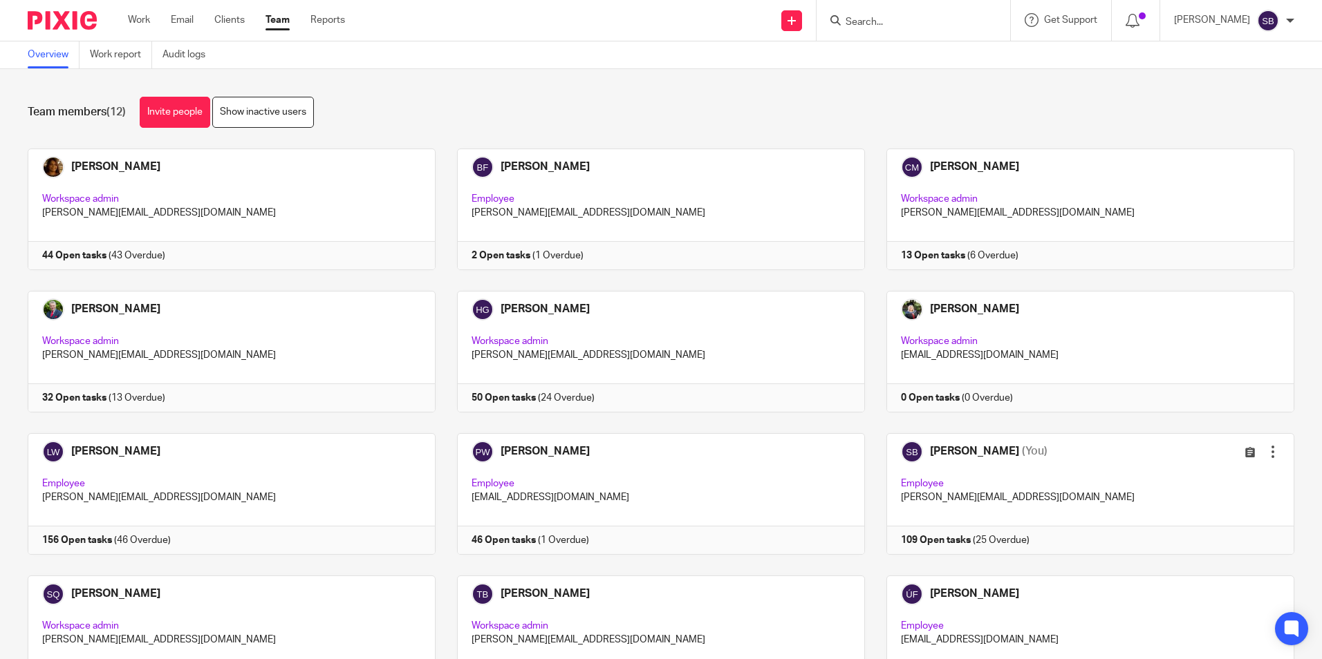
scroll to position [86, 0]
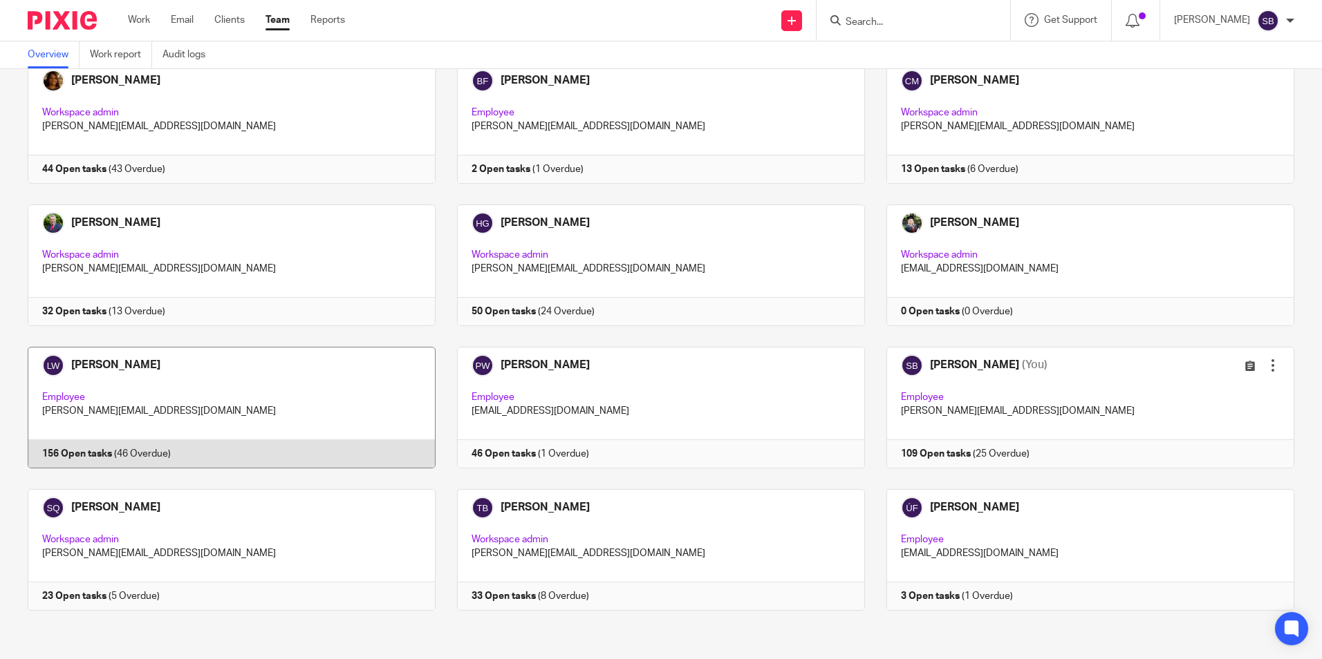
click at [106, 365] on link at bounding box center [220, 408] width 429 height 122
